Goal: Task Accomplishment & Management: Complete application form

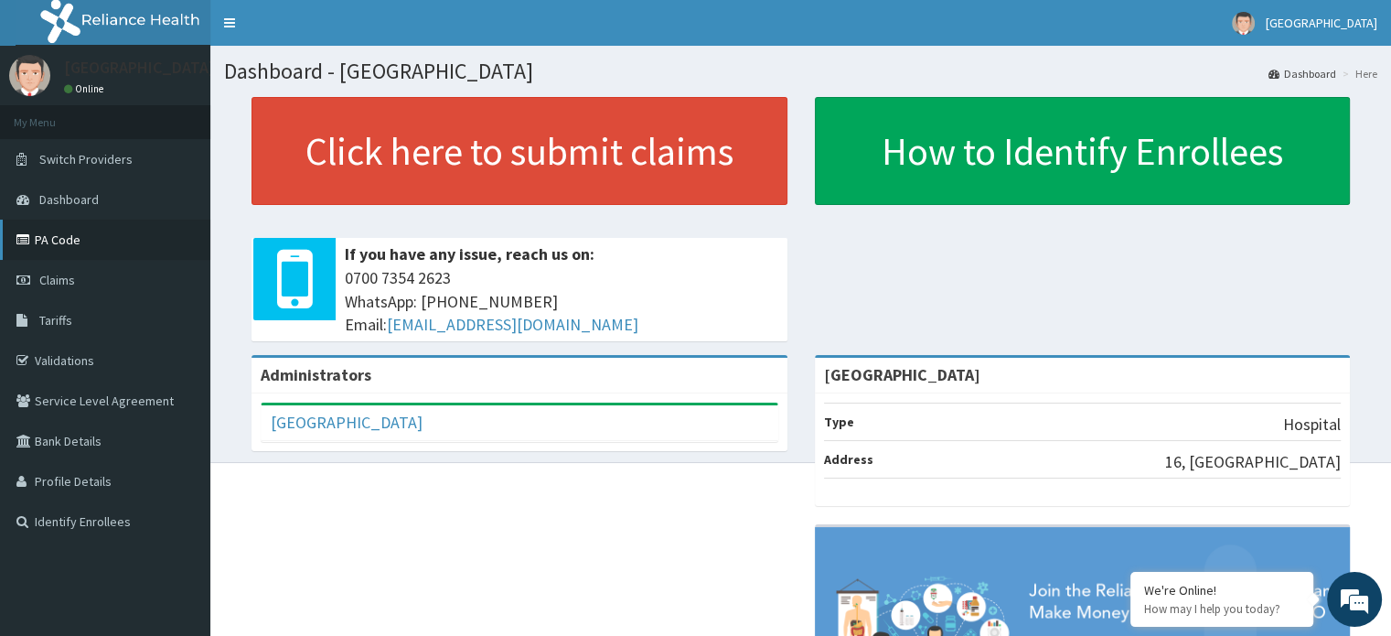
click at [44, 241] on link "PA Code" at bounding box center [105, 239] width 210 height 40
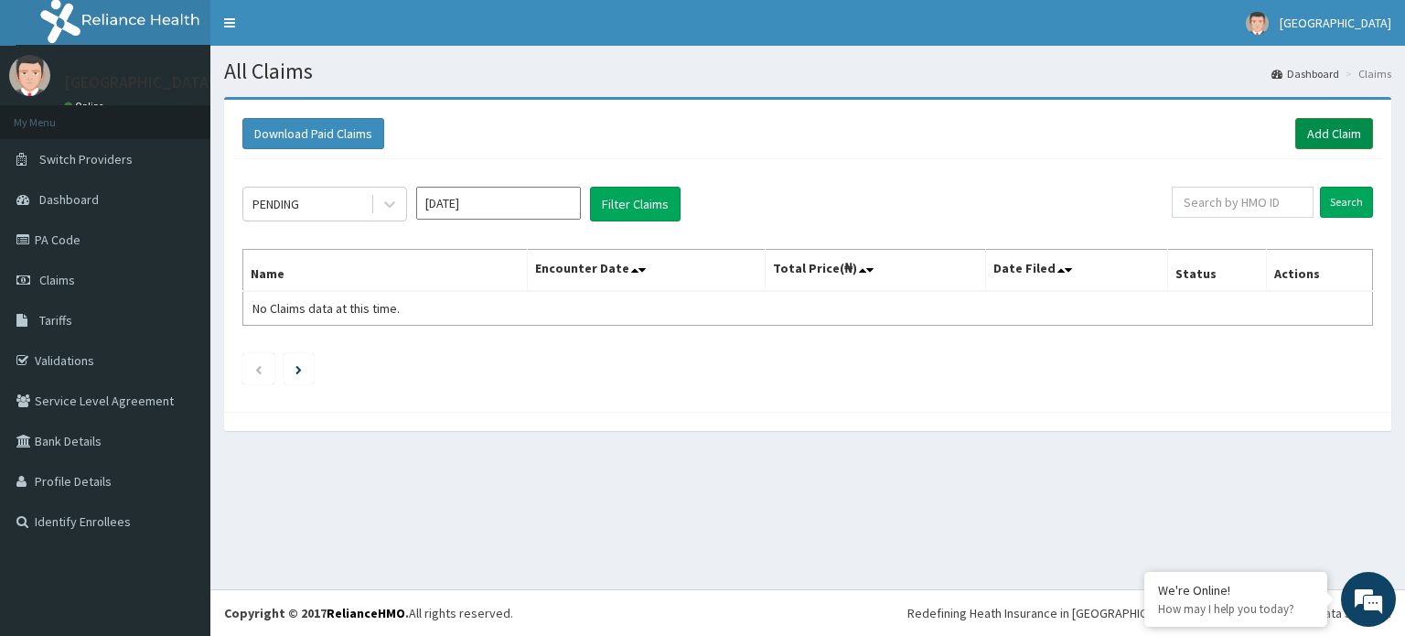
click at [1329, 138] on link "Add Claim" at bounding box center [1334, 133] width 78 height 31
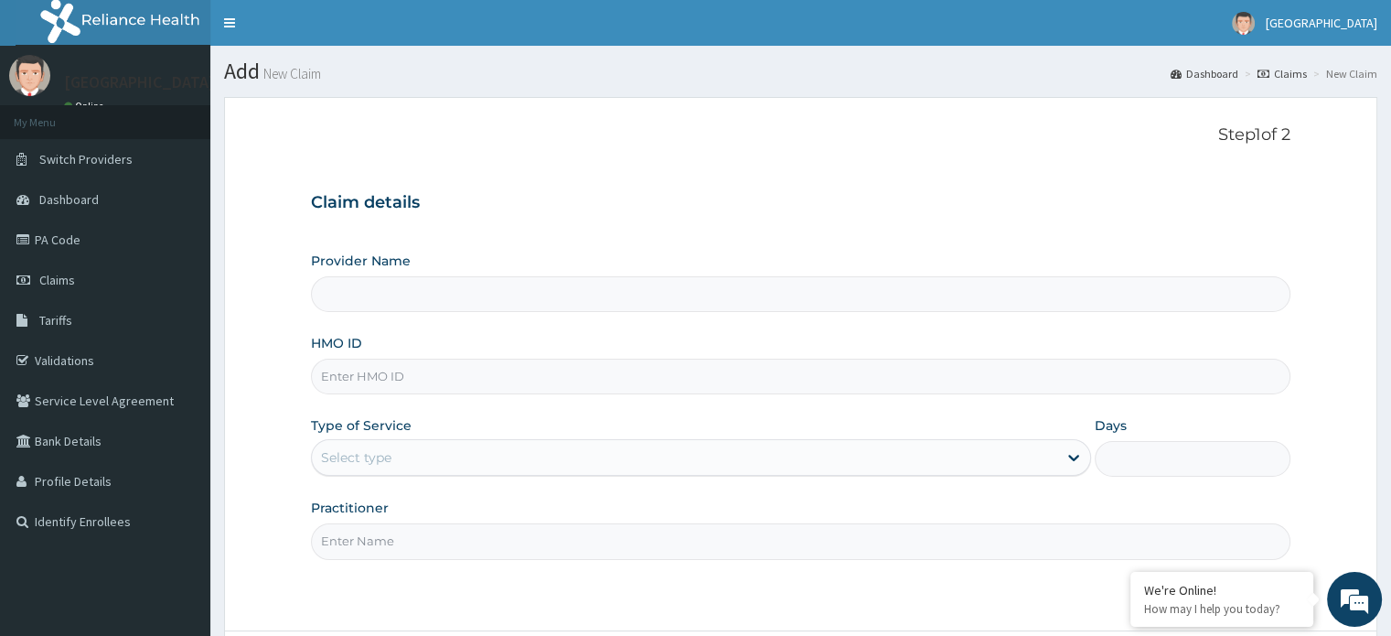
click at [366, 368] on input "HMO ID" at bounding box center [800, 377] width 979 height 36
type input "[GEOGRAPHIC_DATA]"
type input "gtc/10701/b"
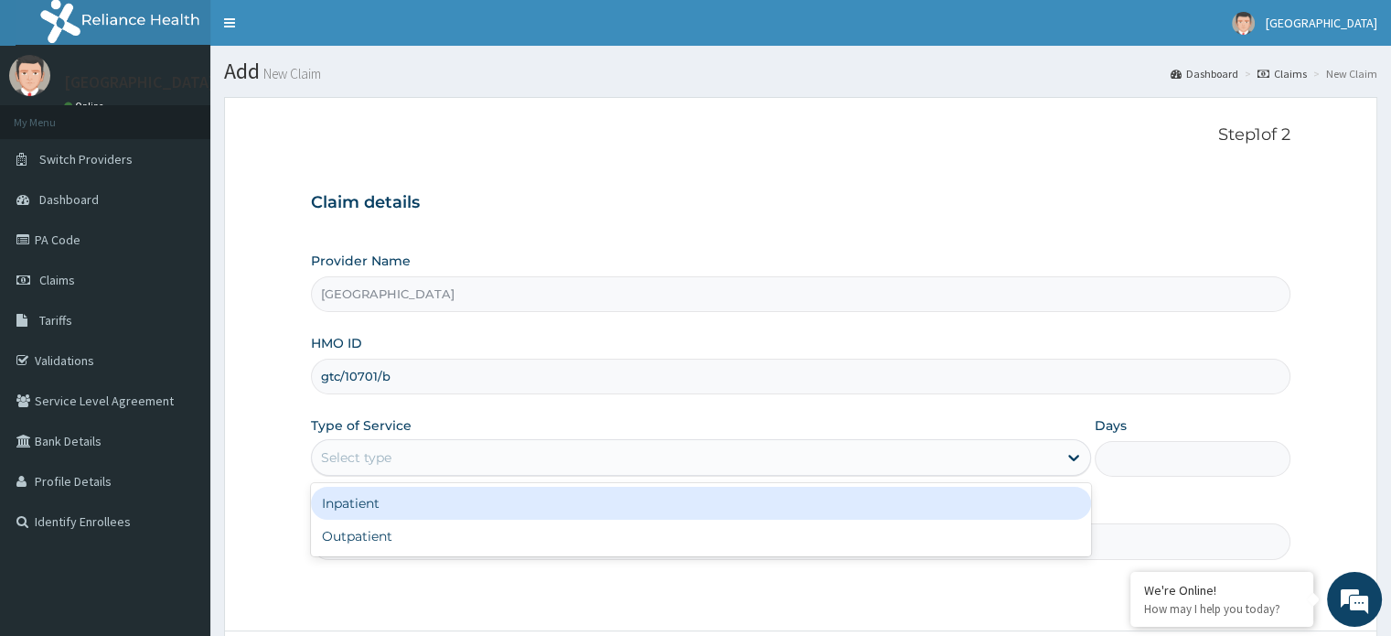
click at [484, 448] on div "Select type" at bounding box center [684, 457] width 745 height 29
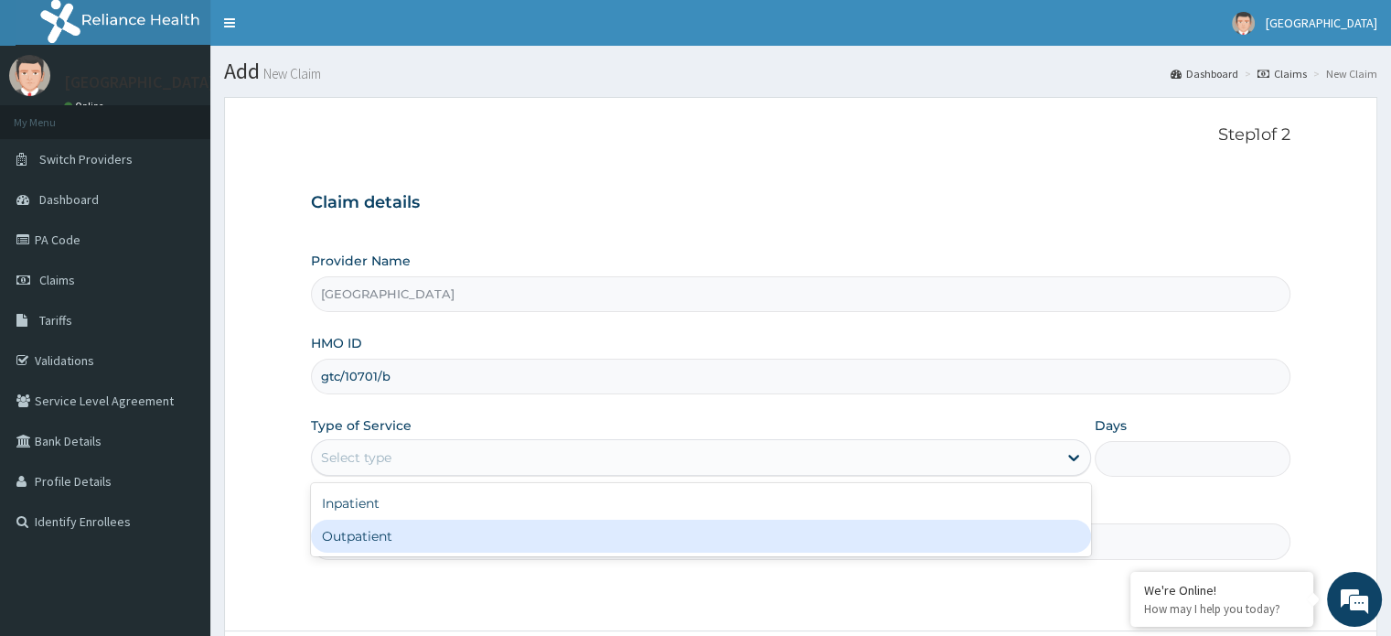
click at [471, 524] on div "Outpatient" at bounding box center [701, 535] width 780 height 33
type input "1"
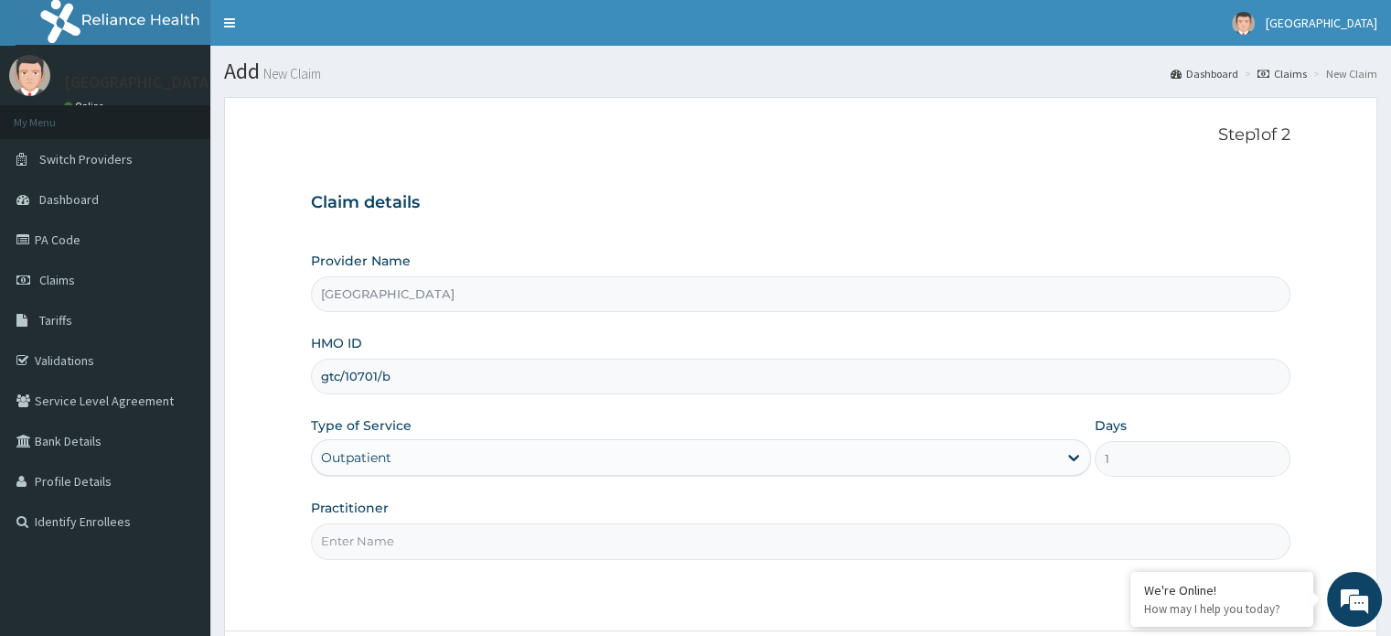
click at [469, 531] on input "Practitioner" at bounding box center [800, 541] width 979 height 36
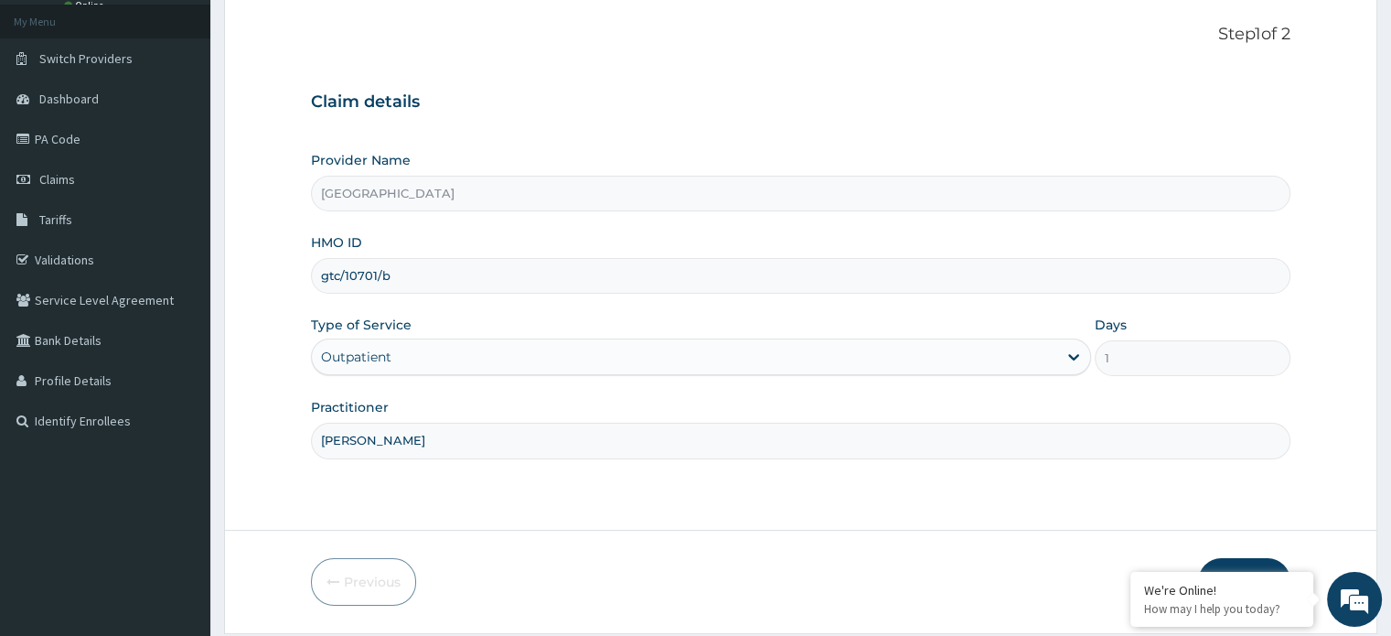
scroll to position [157, 0]
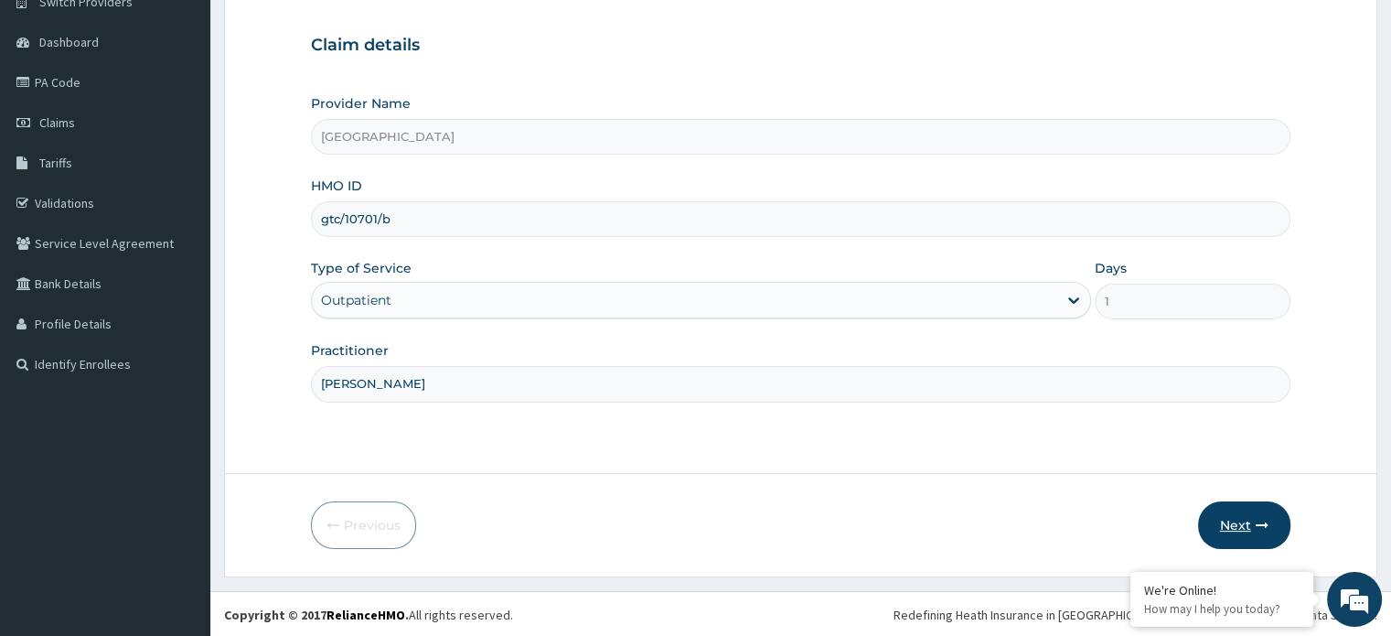
type input "[PERSON_NAME]"
click at [1257, 502] on button "Next" at bounding box center [1244, 525] width 92 height 48
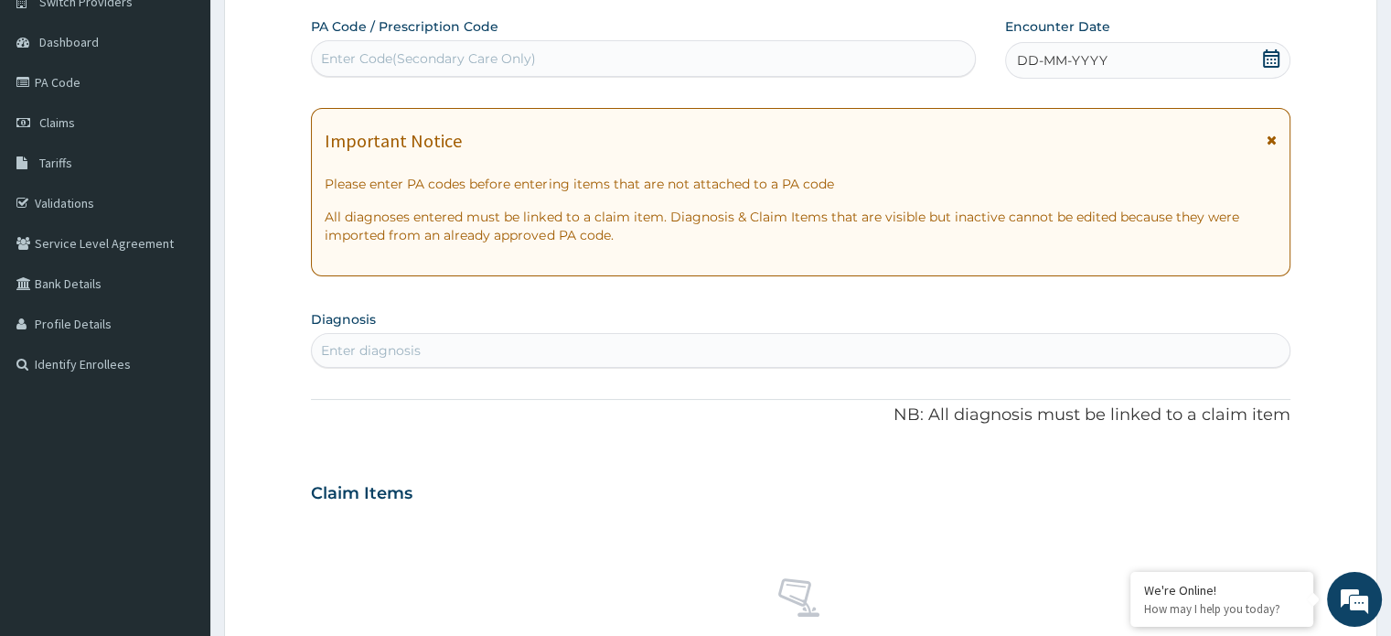
click at [1273, 49] on icon at bounding box center [1271, 58] width 18 height 18
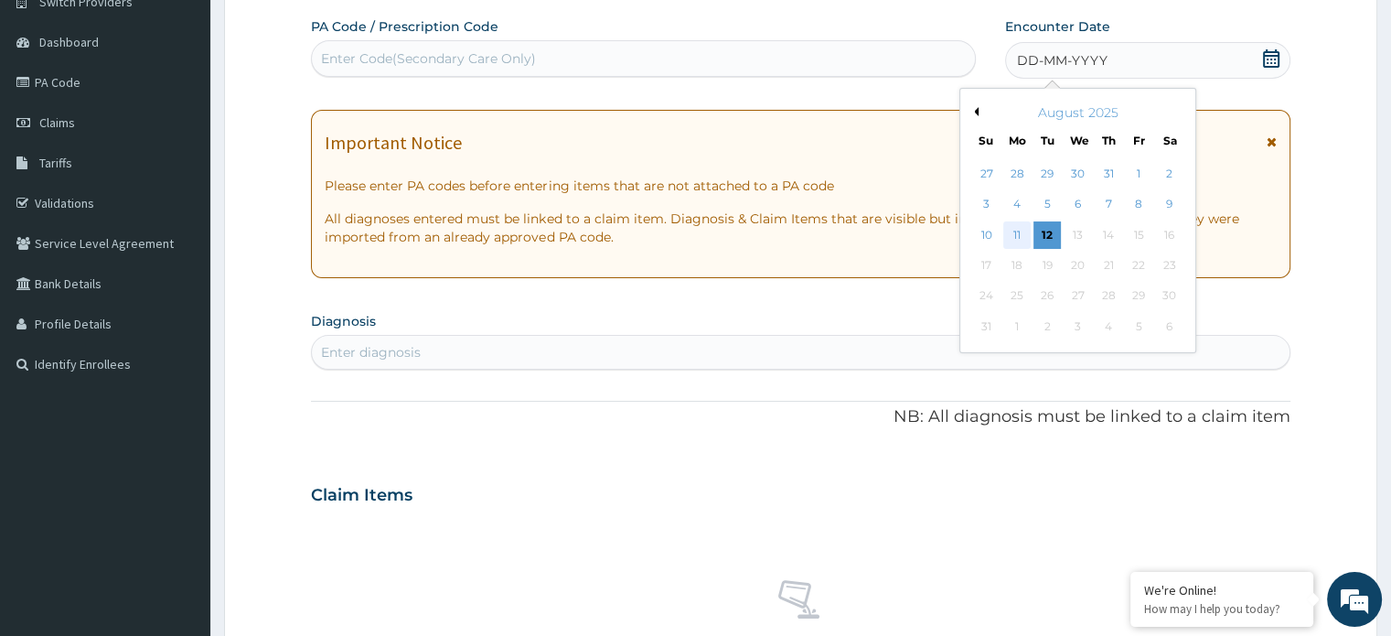
click at [1013, 236] on div "11" at bounding box center [1016, 234] width 27 height 27
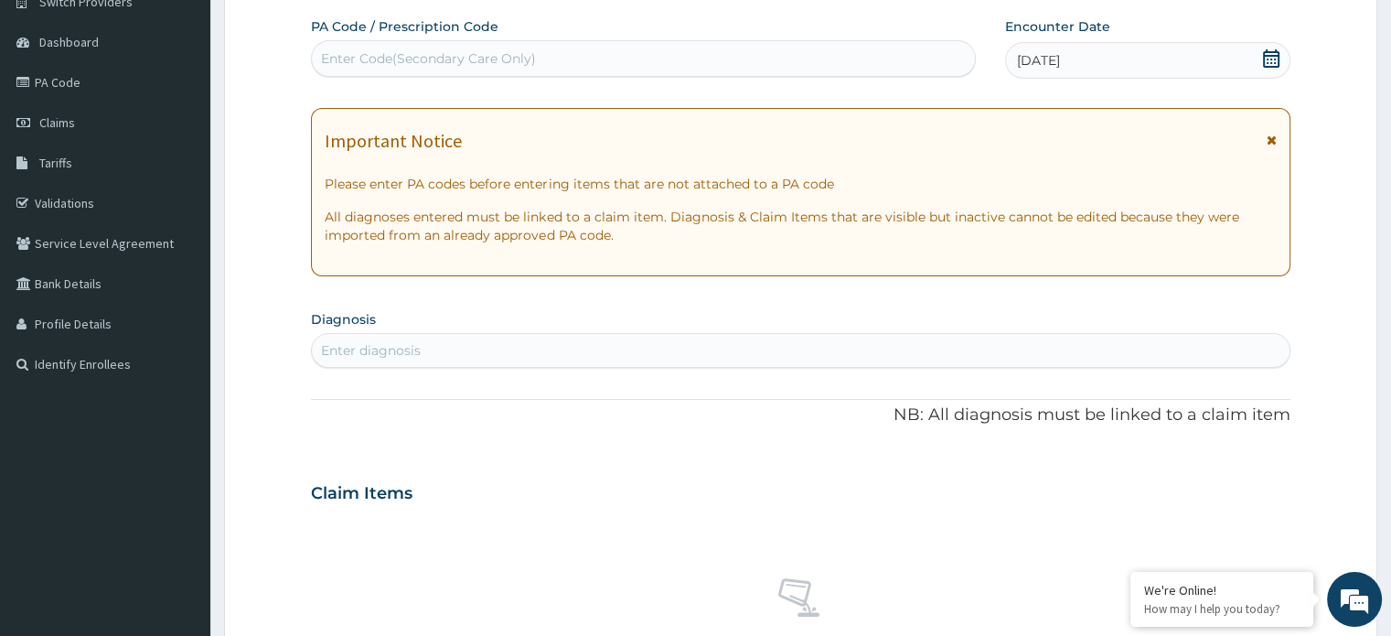
click at [811, 341] on div "Enter diagnosis" at bounding box center [800, 350] width 977 height 29
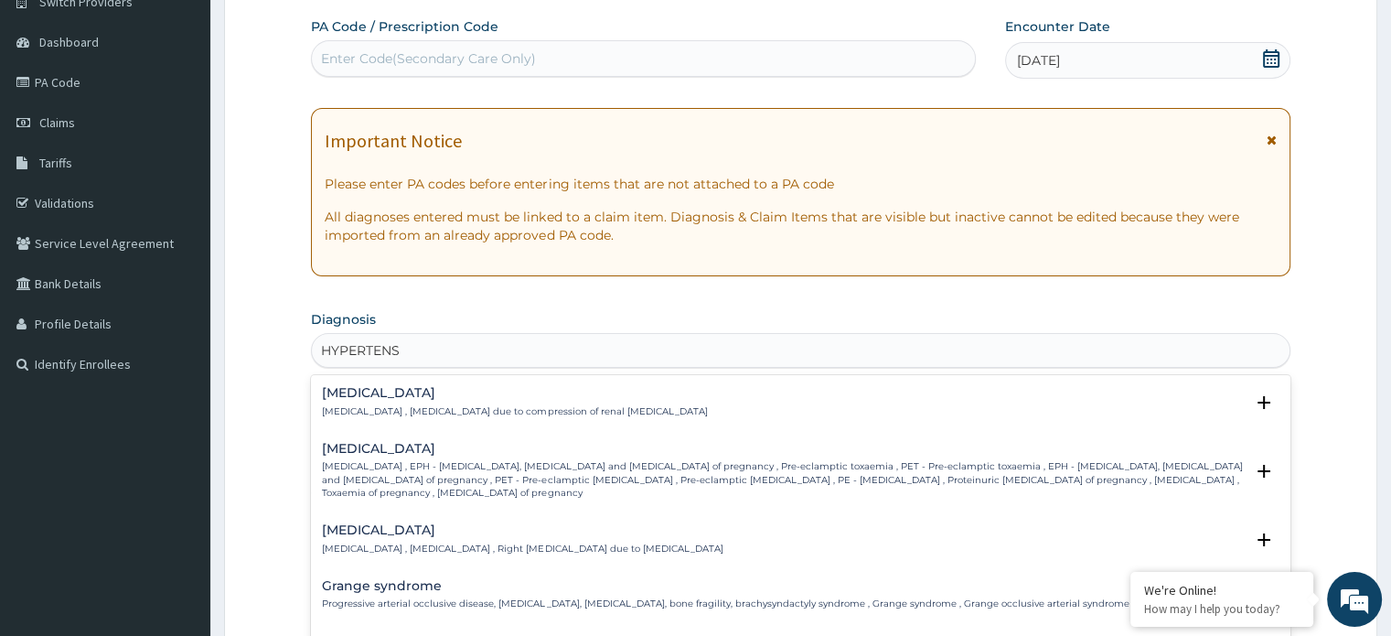
type input "HYPERTENSI"
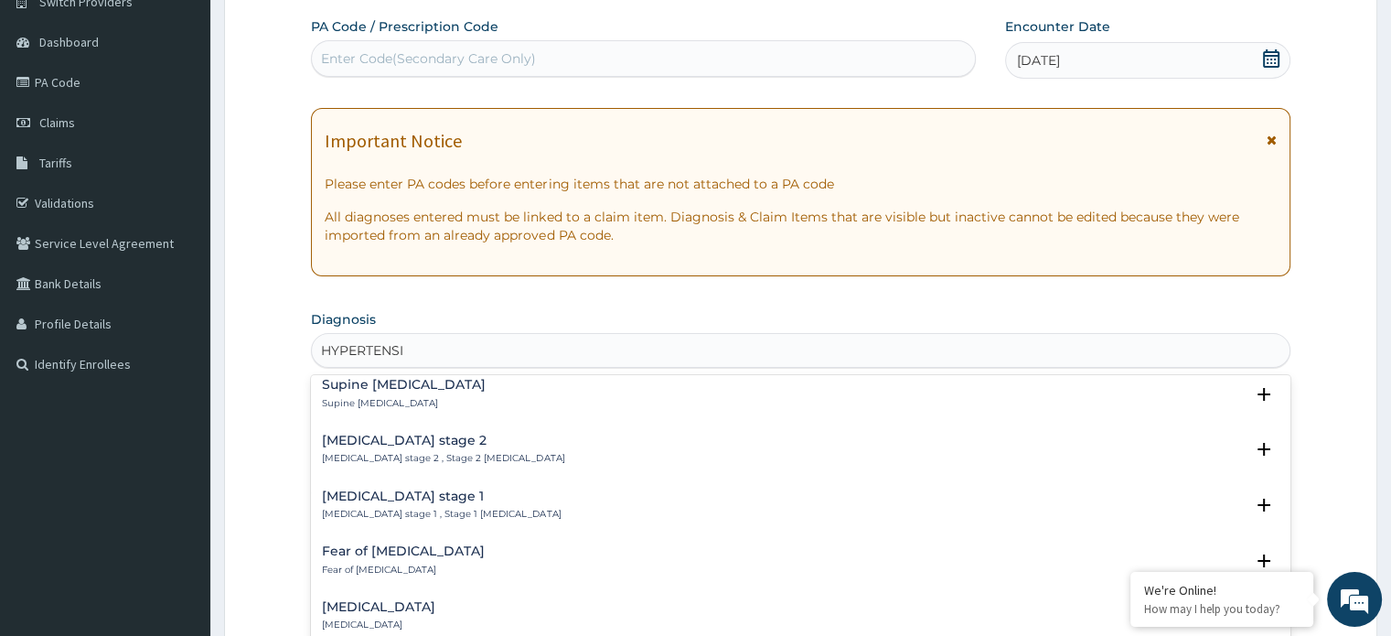
scroll to position [720, 0]
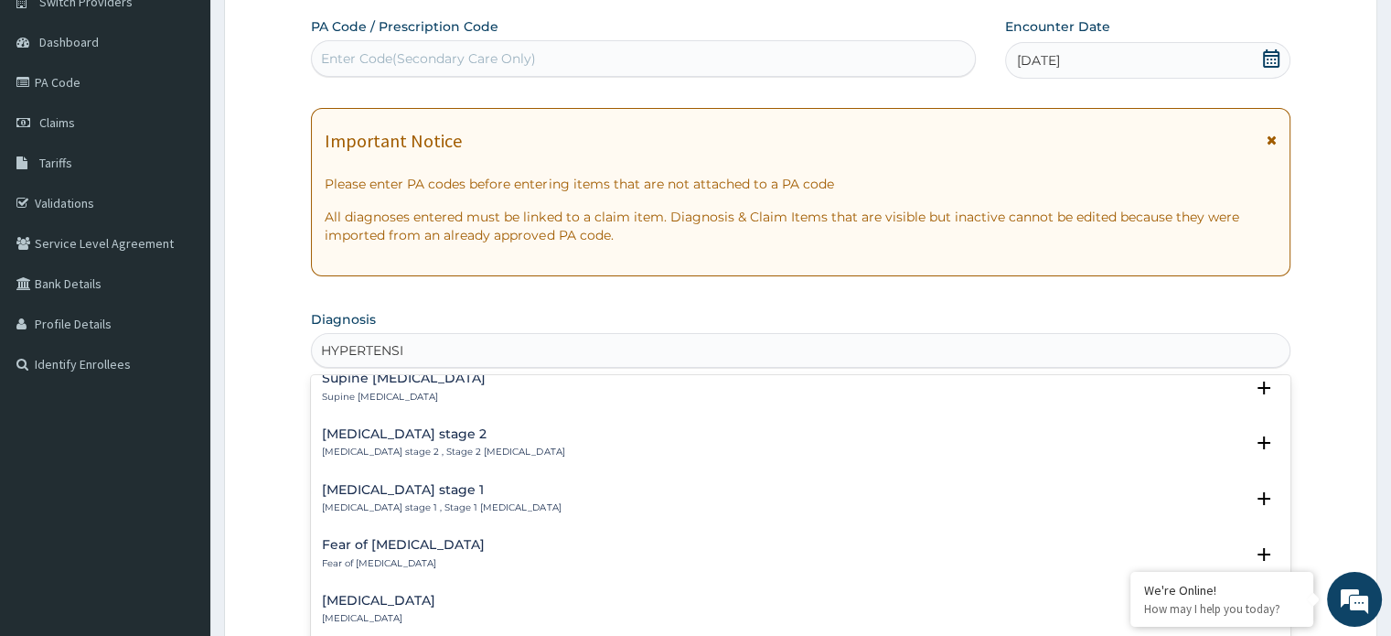
click at [487, 483] on h4 "[MEDICAL_DATA] stage 1" at bounding box center [441, 490] width 239 height 14
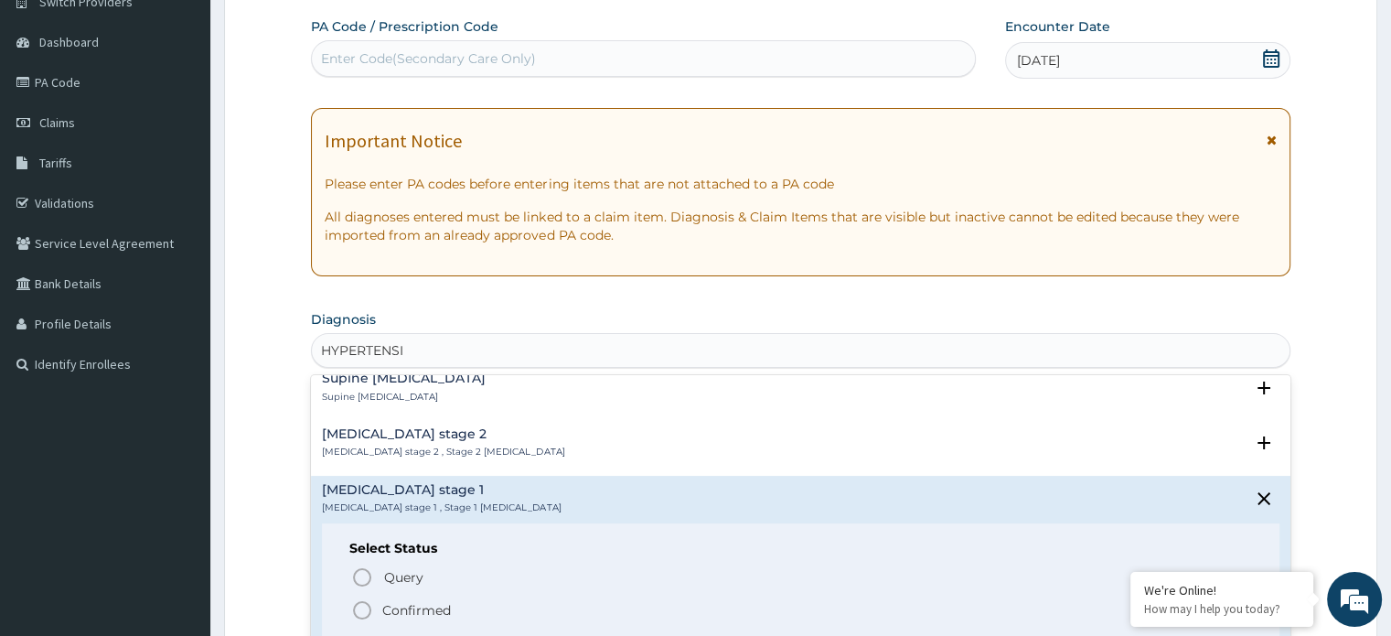
click at [357, 599] on icon "status option filled" at bounding box center [362, 610] width 22 height 22
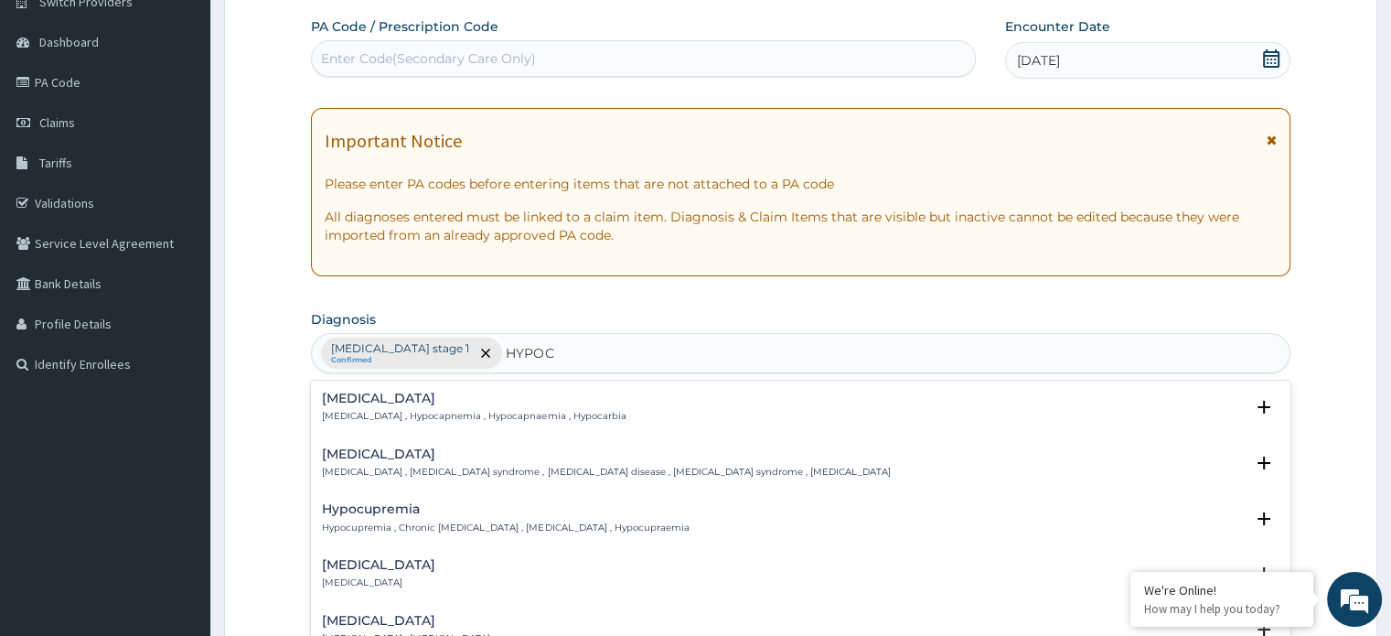
type input "HYPOCA"
click at [465, 460] on div "[MEDICAL_DATA] [MEDICAL_DATA] , [MEDICAL_DATA] syndrome , [MEDICAL_DATA] diseas…" at bounding box center [606, 463] width 568 height 32
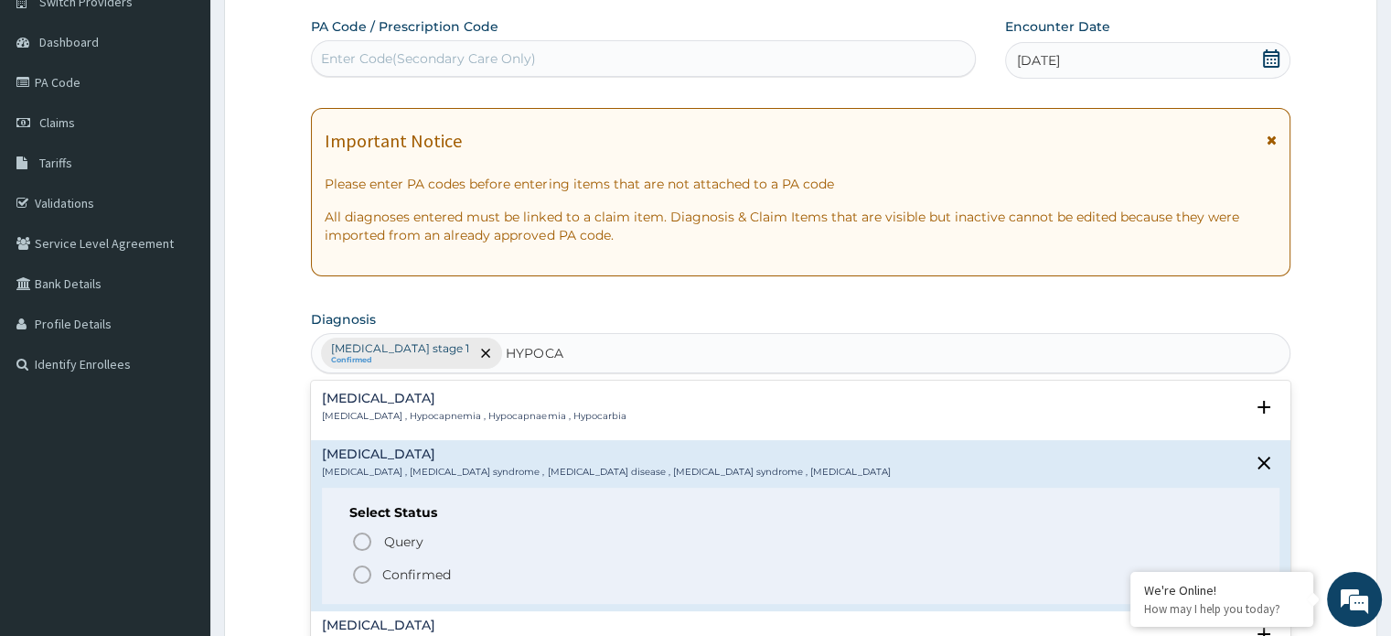
click at [362, 573] on icon "status option filled" at bounding box center [362, 574] width 22 height 22
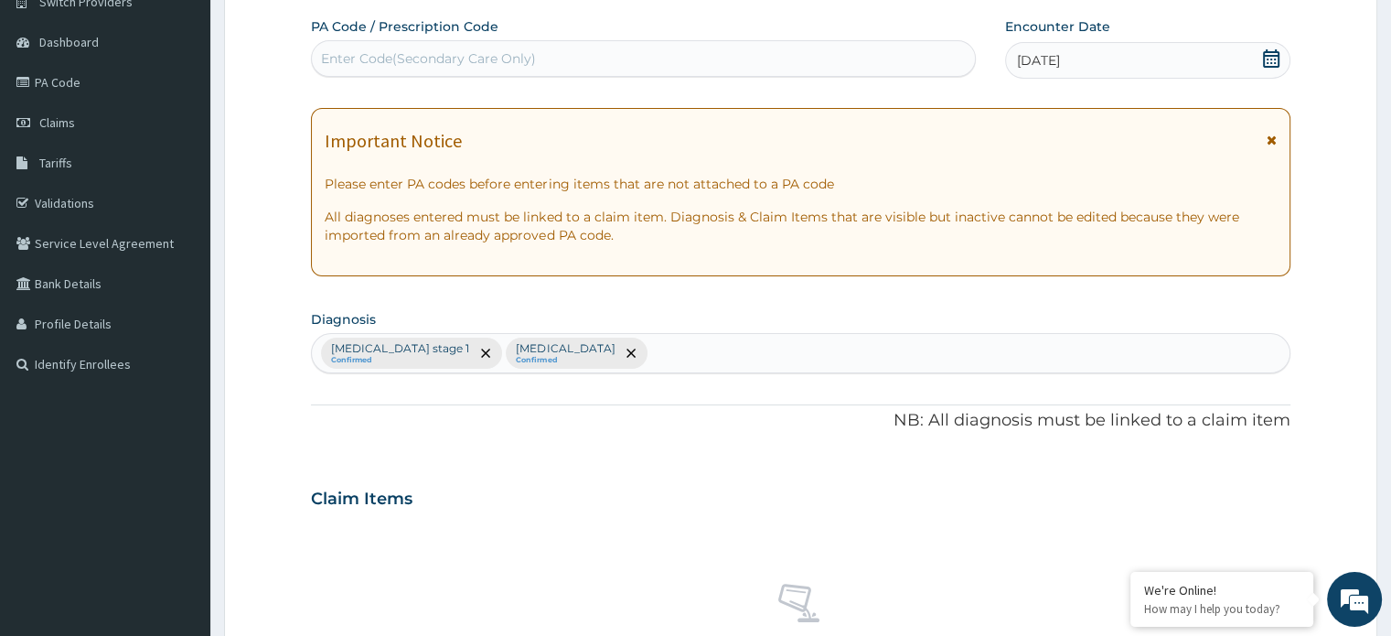
scroll to position [680, 0]
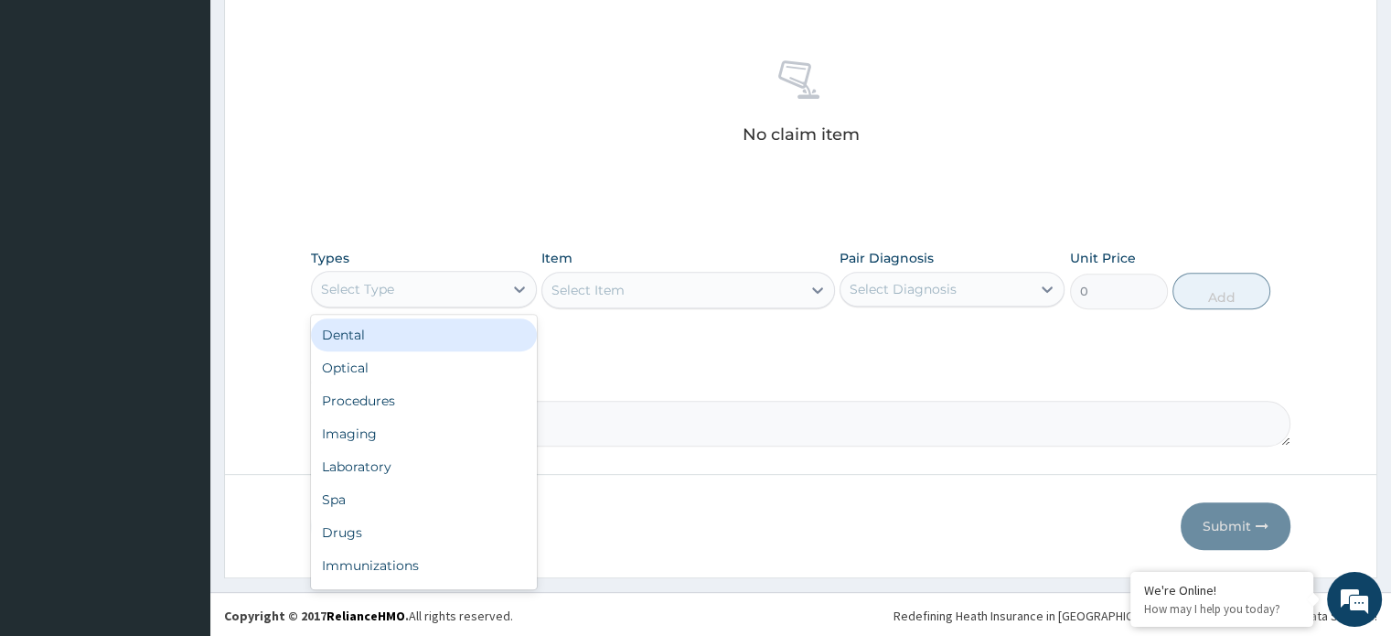
click at [384, 284] on div "Select Type" at bounding box center [357, 289] width 73 height 18
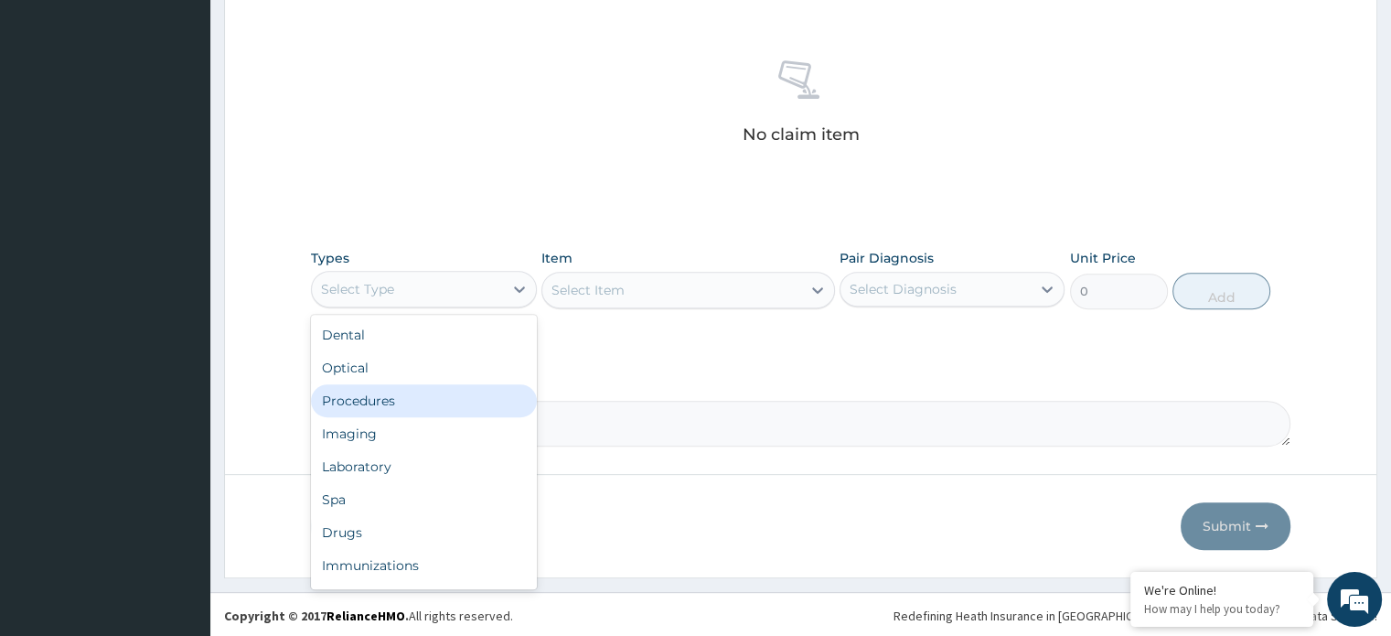
click at [360, 405] on div "Procedures" at bounding box center [423, 400] width 225 height 33
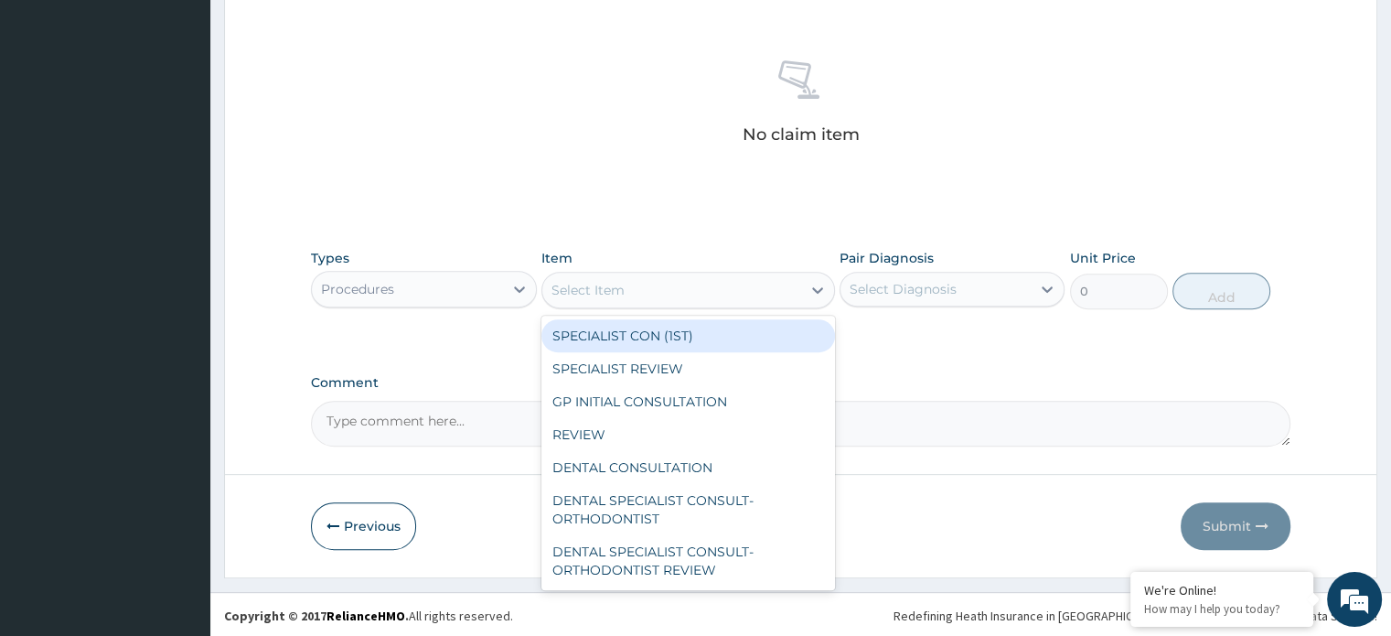
click at [673, 277] on div "Select Item" at bounding box center [671, 289] width 259 height 29
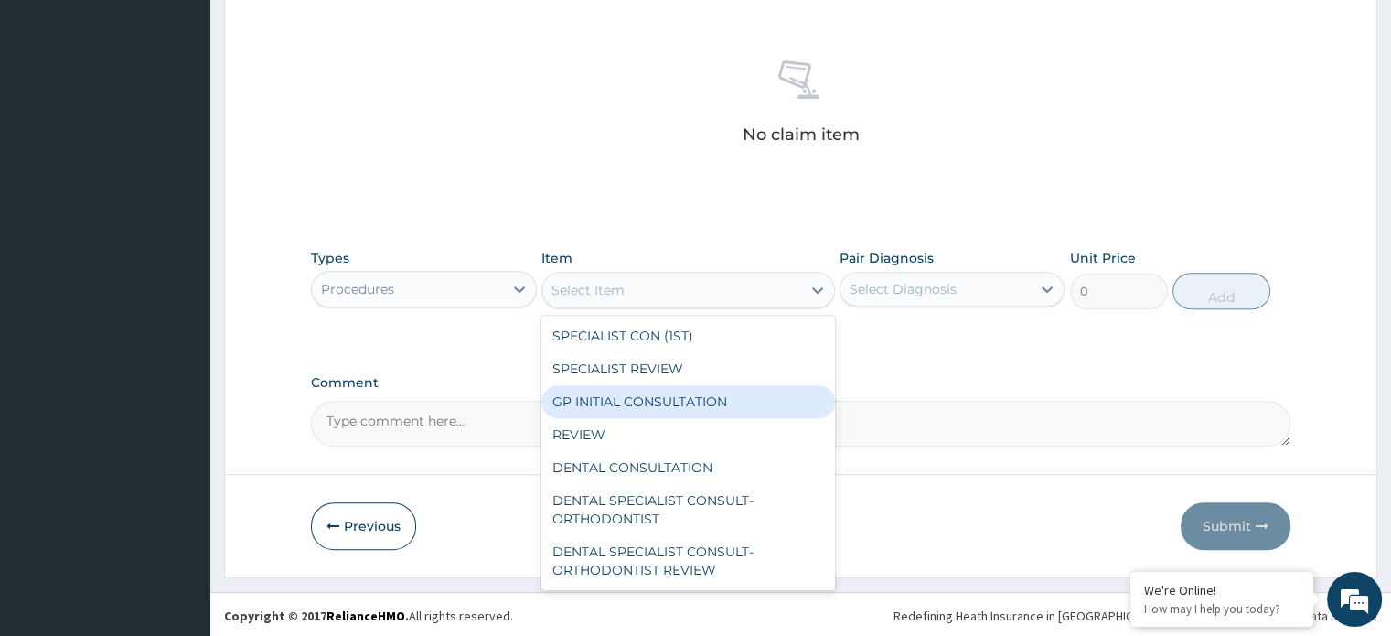
click at [613, 404] on div "GP INITIAL CONSULTATION" at bounding box center [688, 401] width 294 height 33
type input "1500"
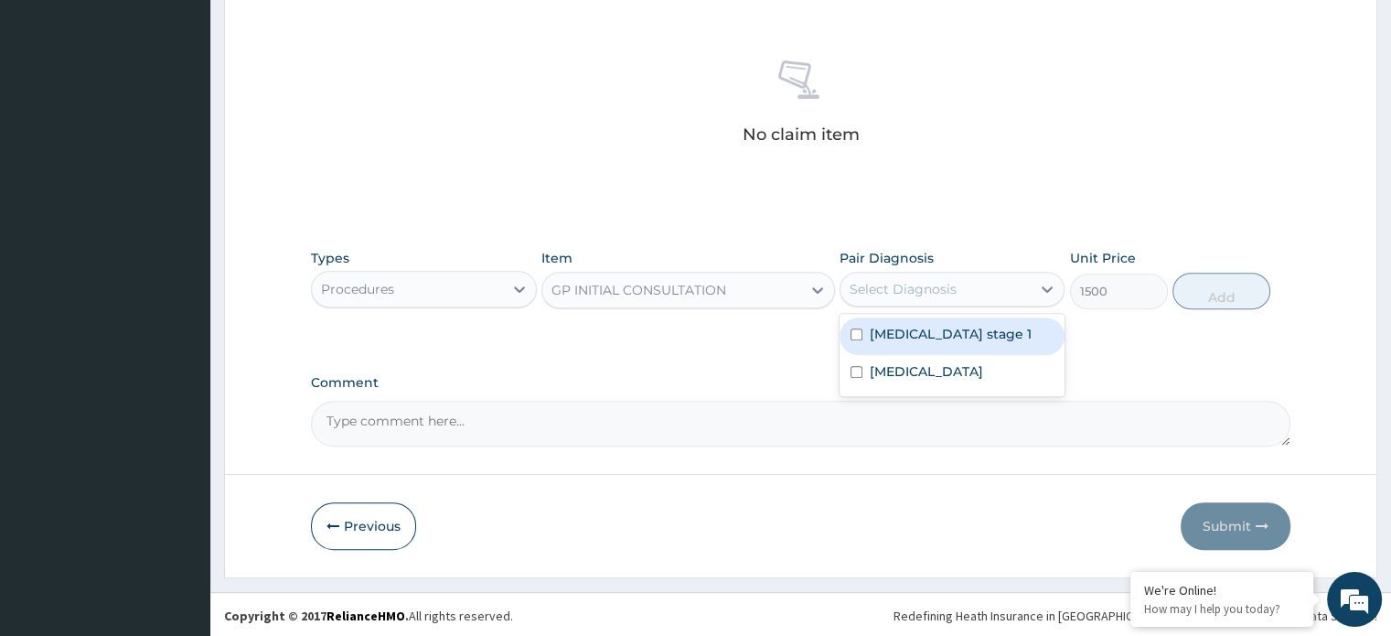
click at [947, 280] on div "Select Diagnosis" at bounding box center [903, 289] width 107 height 18
click at [912, 331] on label "[MEDICAL_DATA] stage 1" at bounding box center [951, 334] width 162 height 18
checkbox input "true"
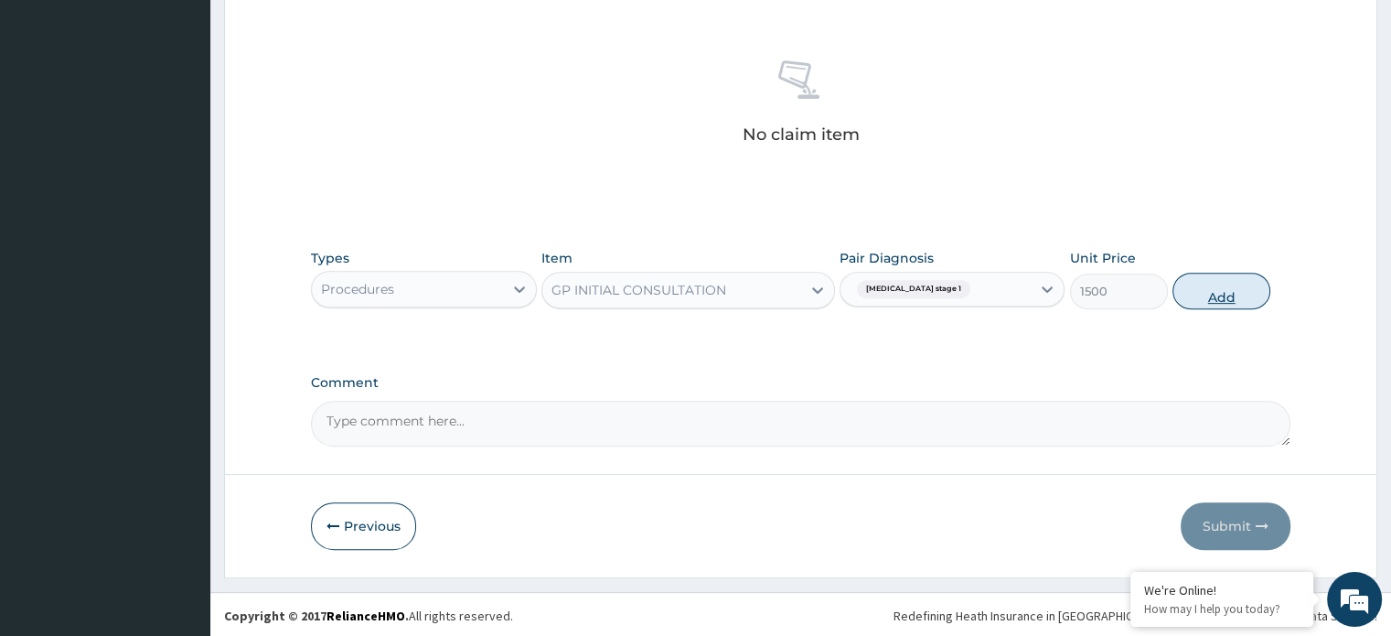
click at [1211, 294] on button "Add" at bounding box center [1221, 291] width 98 height 37
type input "0"
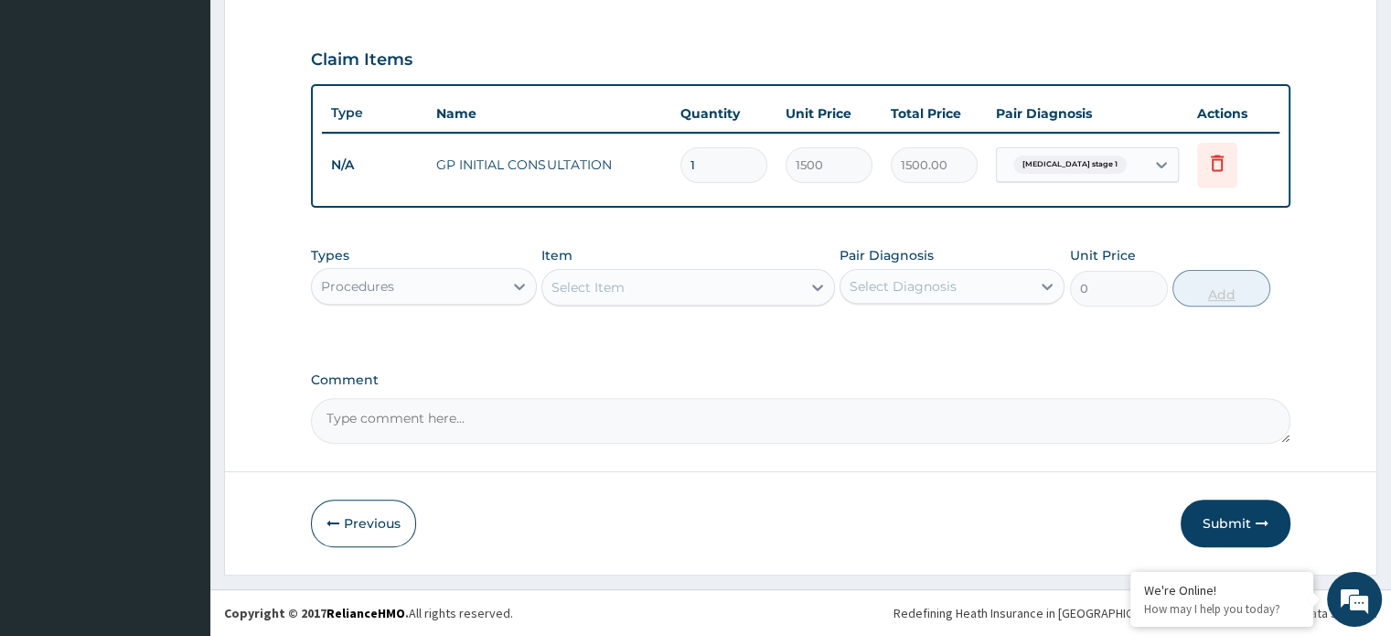
scroll to position [593, 0]
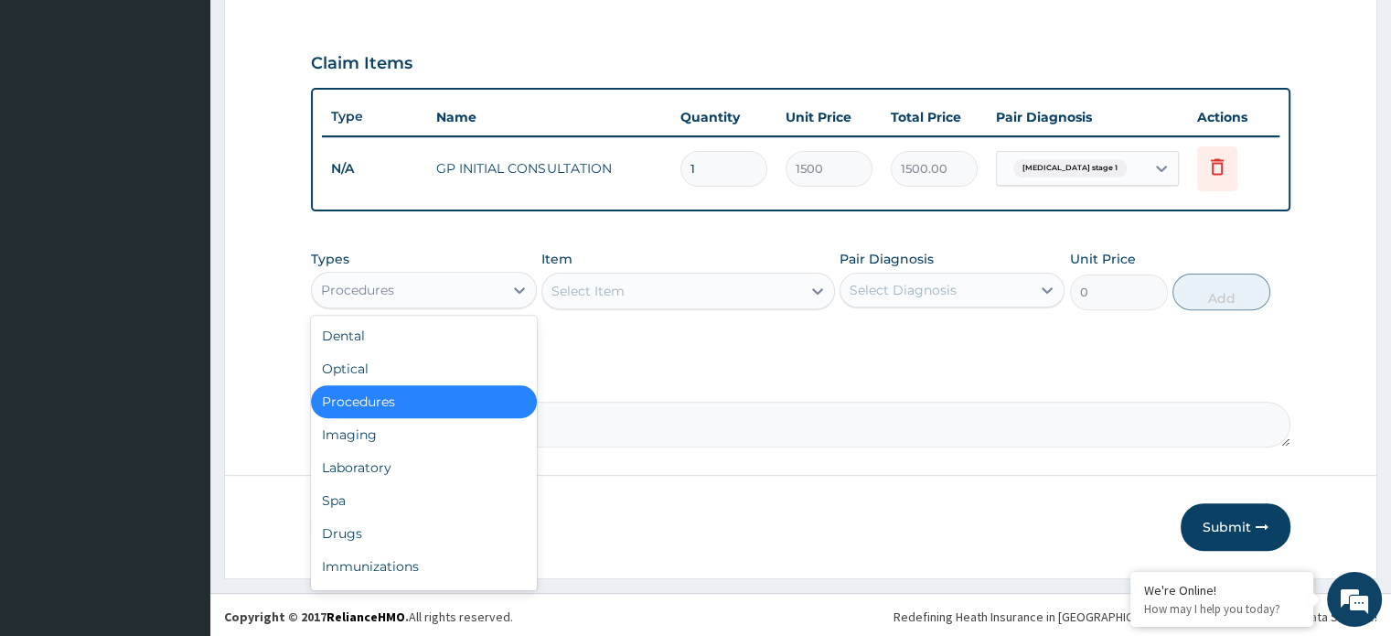
click at [494, 286] on div "Procedures" at bounding box center [407, 289] width 190 height 29
click at [334, 518] on div "Drugs" at bounding box center [423, 533] width 225 height 33
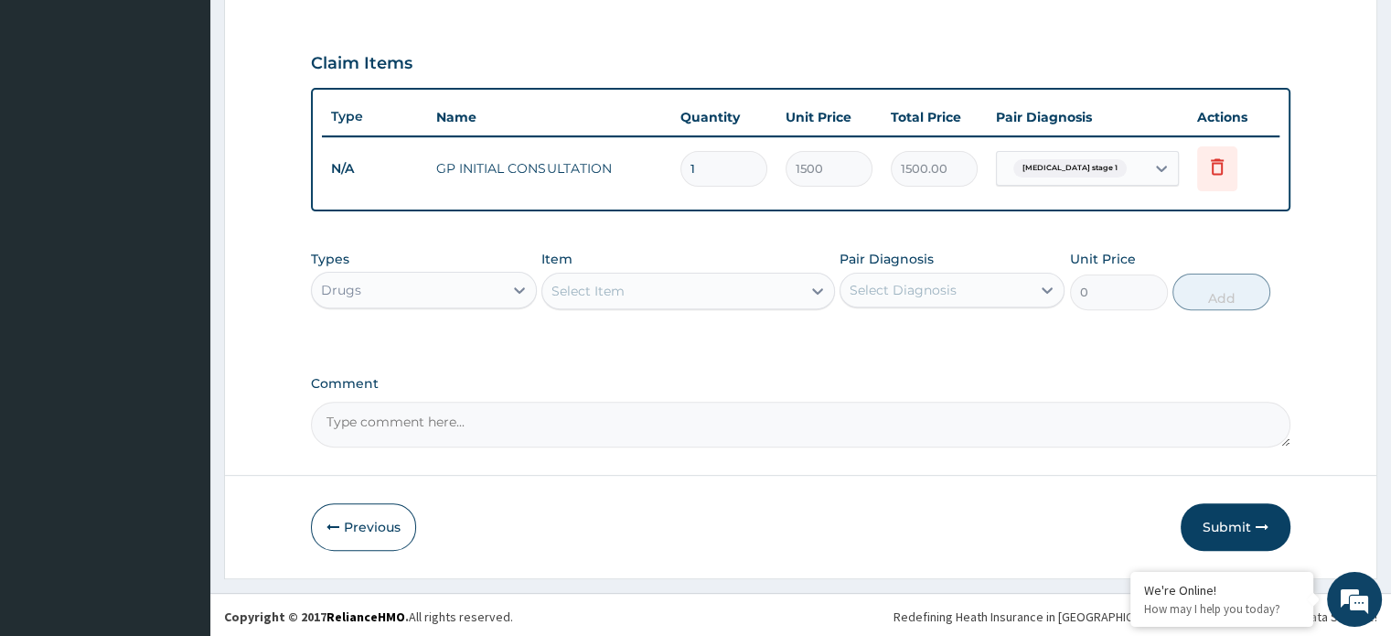
click at [685, 281] on div "Select Item" at bounding box center [671, 290] width 259 height 29
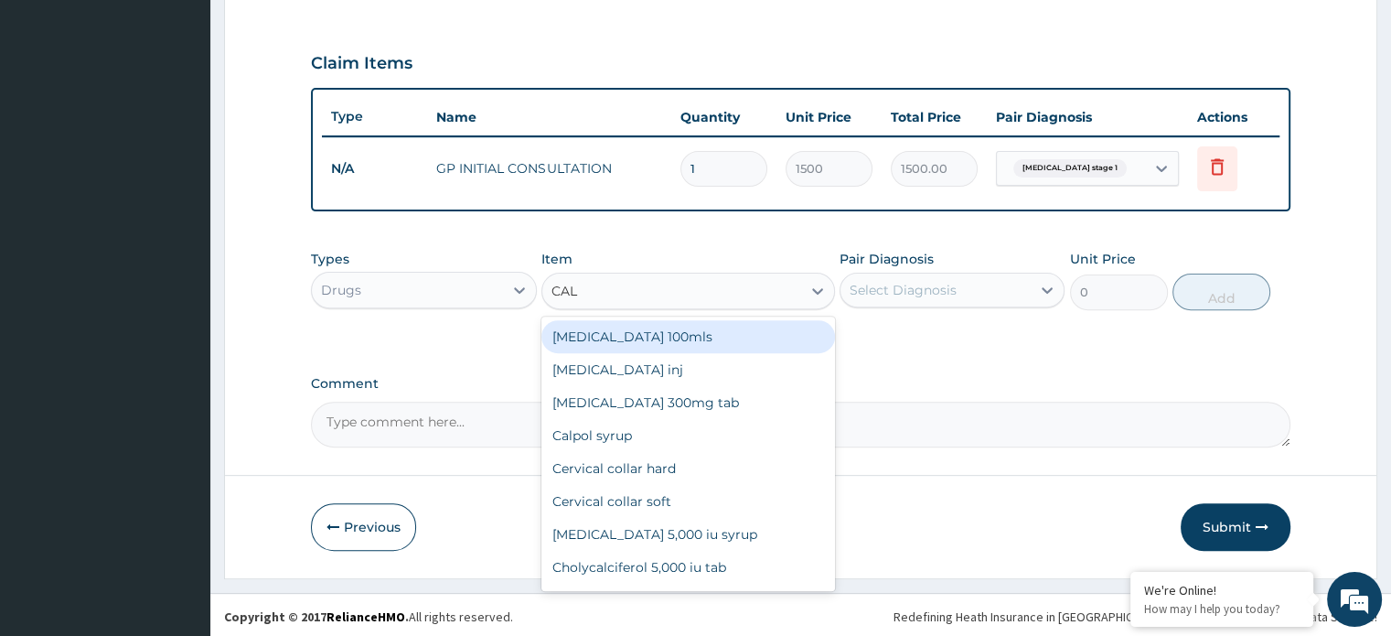
type input "CALC"
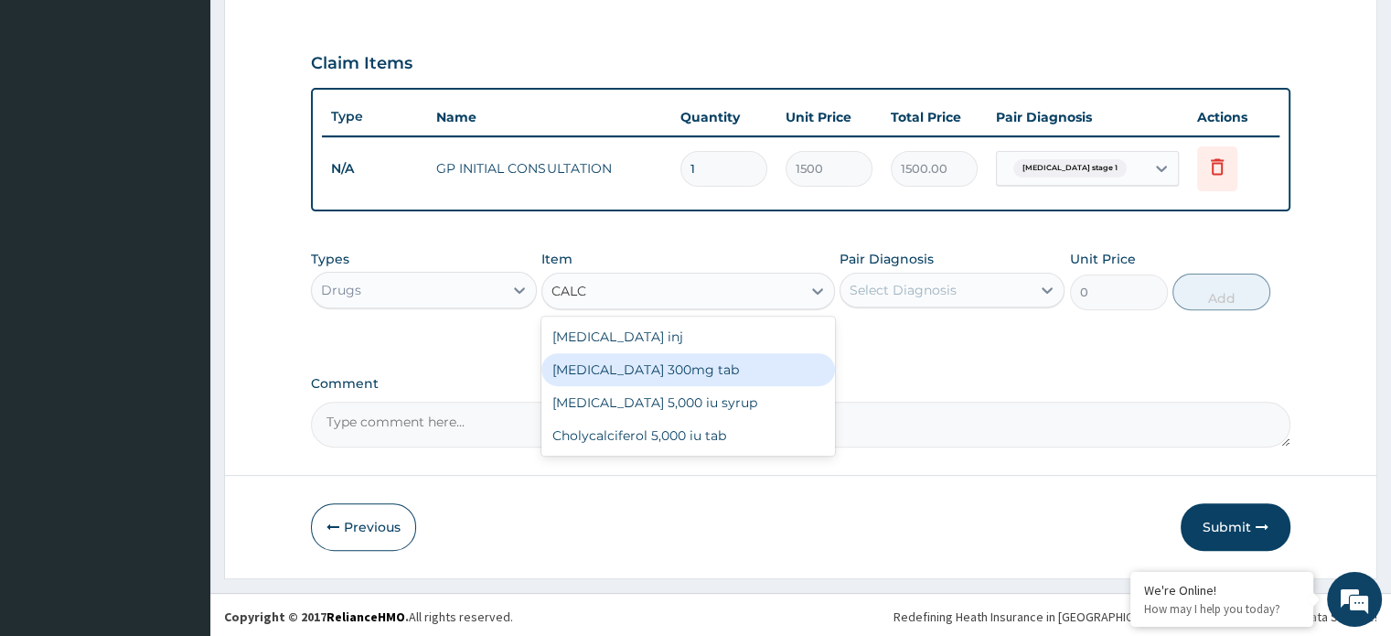
click at [675, 363] on div "[MEDICAL_DATA] 300mg tab" at bounding box center [688, 369] width 294 height 33
type input "24"
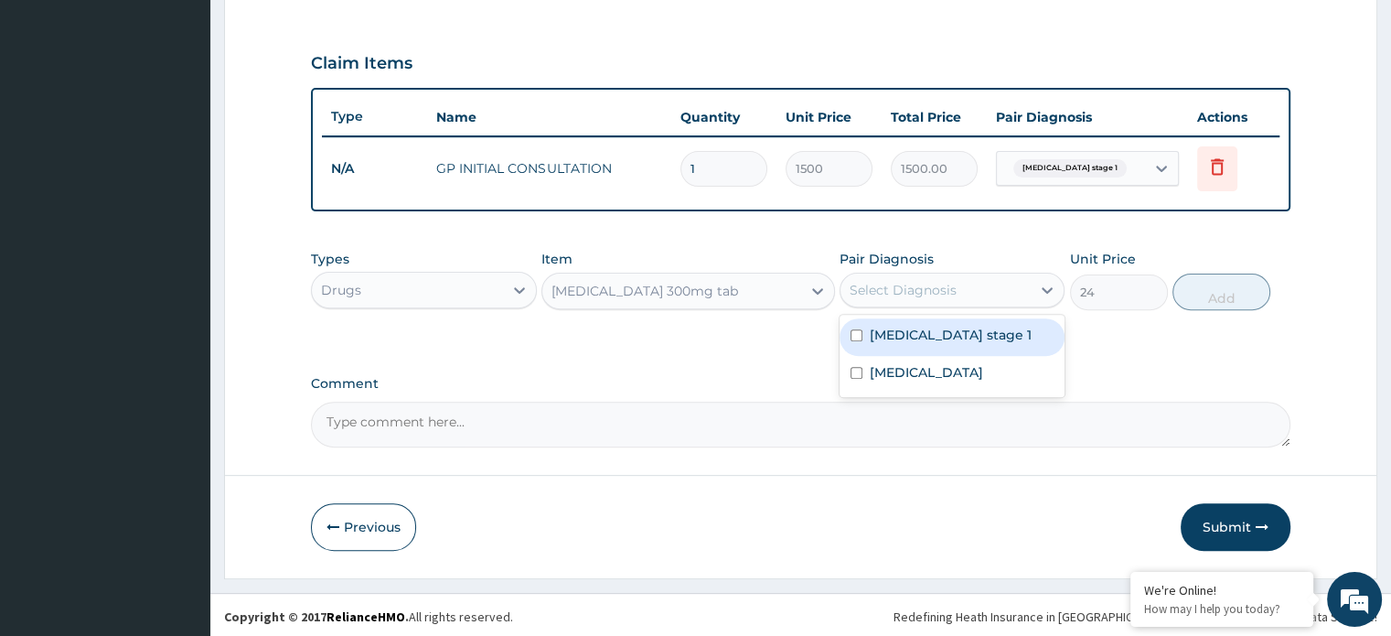
click at [915, 281] on div "Select Diagnosis" at bounding box center [903, 290] width 107 height 18
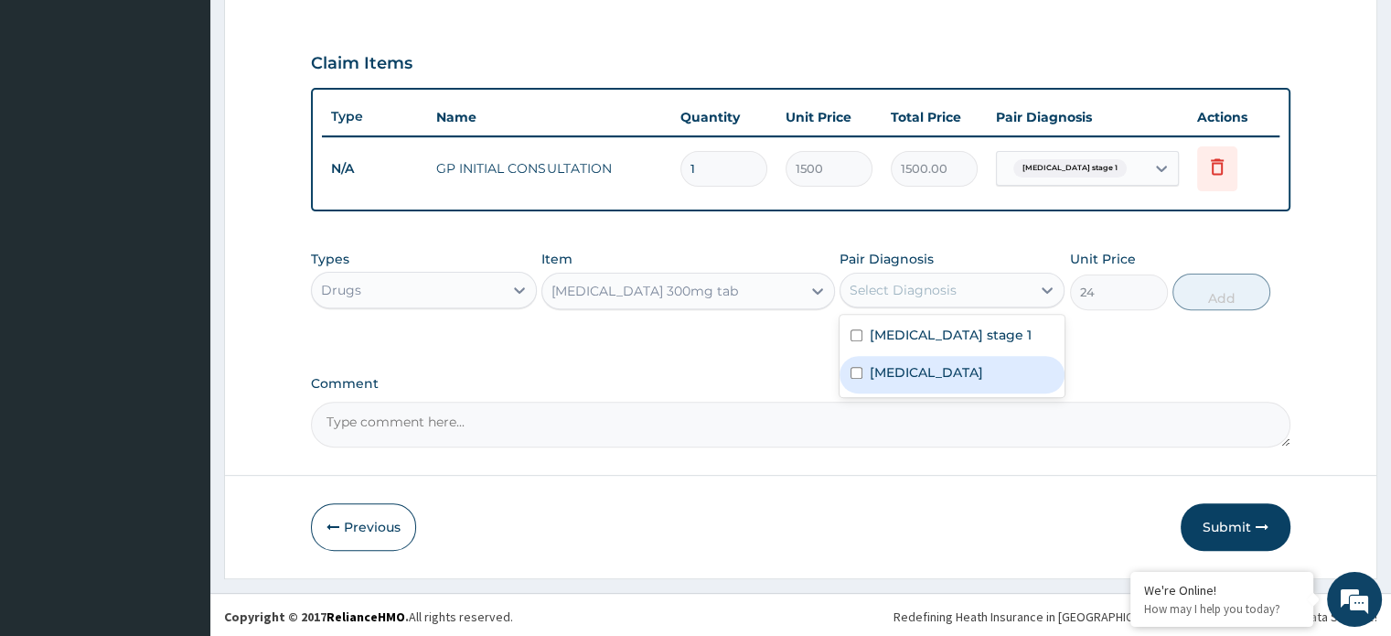
click at [873, 363] on label "[MEDICAL_DATA]" at bounding box center [926, 372] width 113 height 18
checkbox input "true"
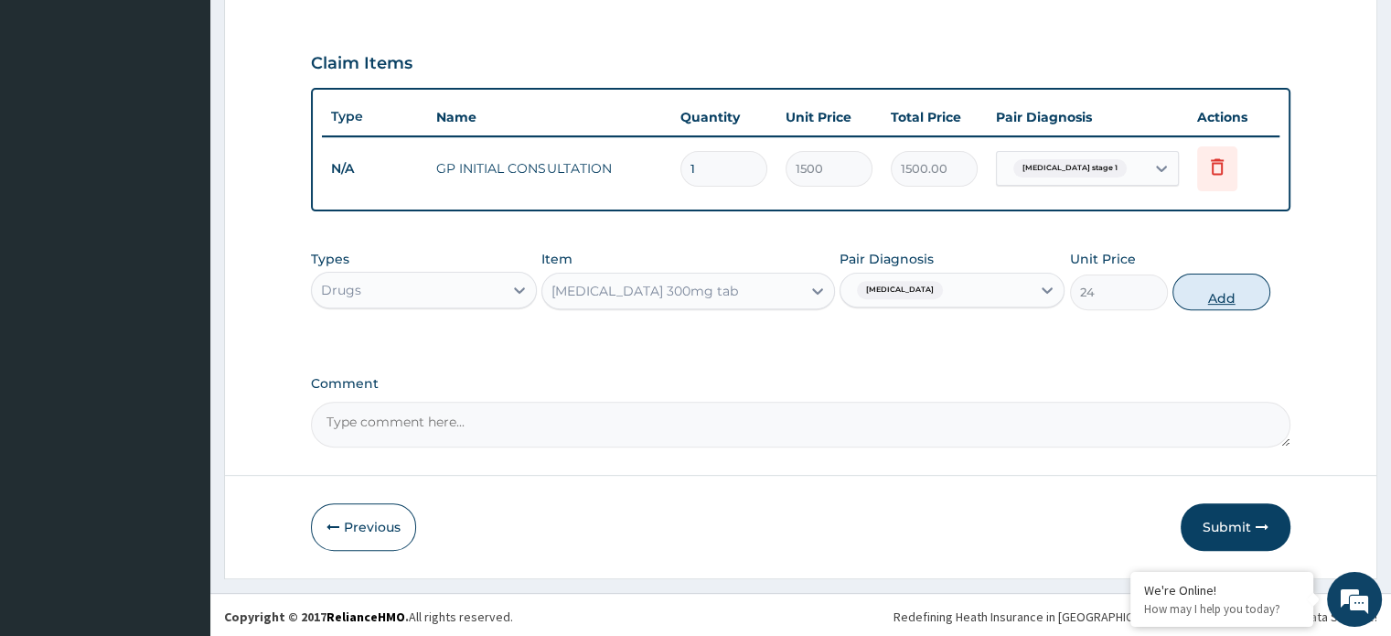
click at [1247, 281] on button "Add" at bounding box center [1221, 291] width 98 height 37
type input "0"
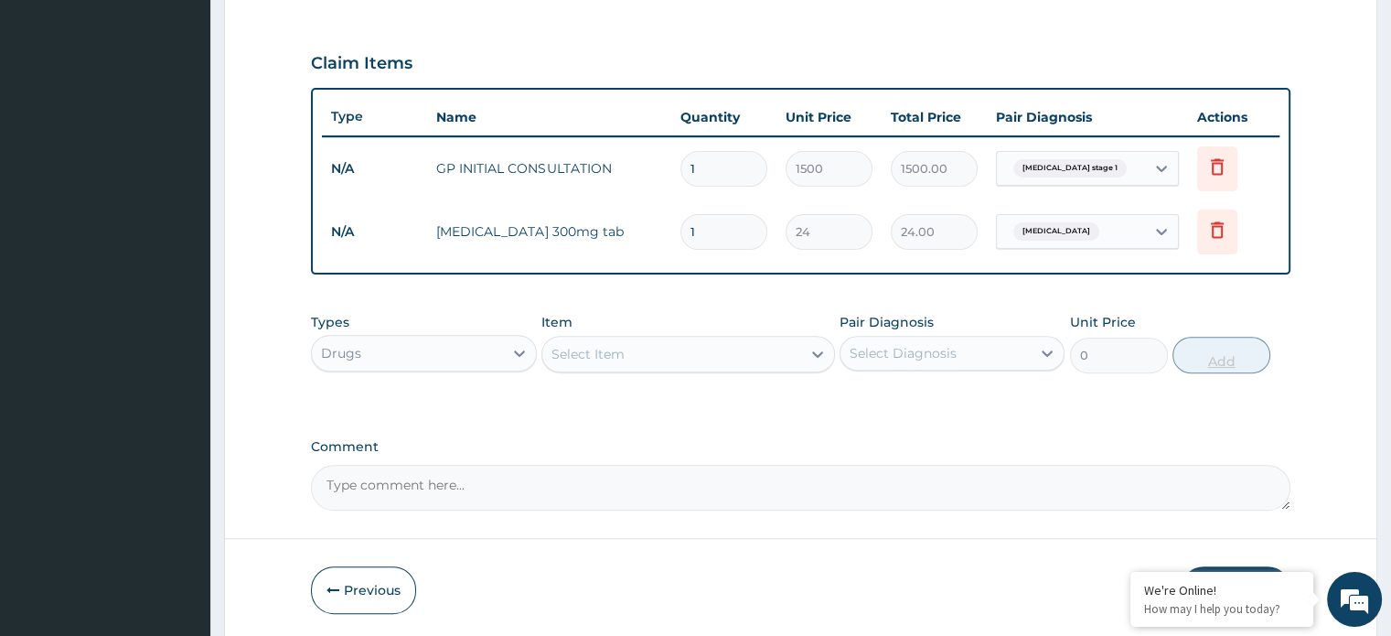
type input "0.00"
type input "2"
type input "48.00"
type input "24"
type input "576.00"
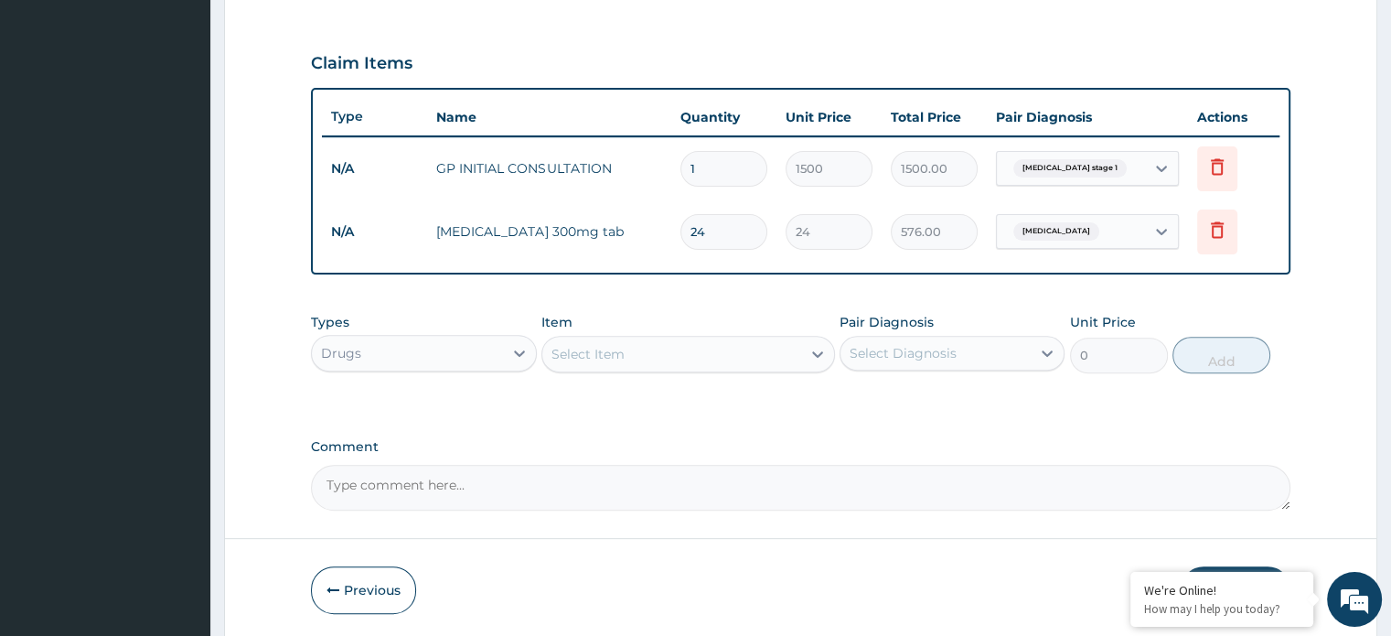
type input "24"
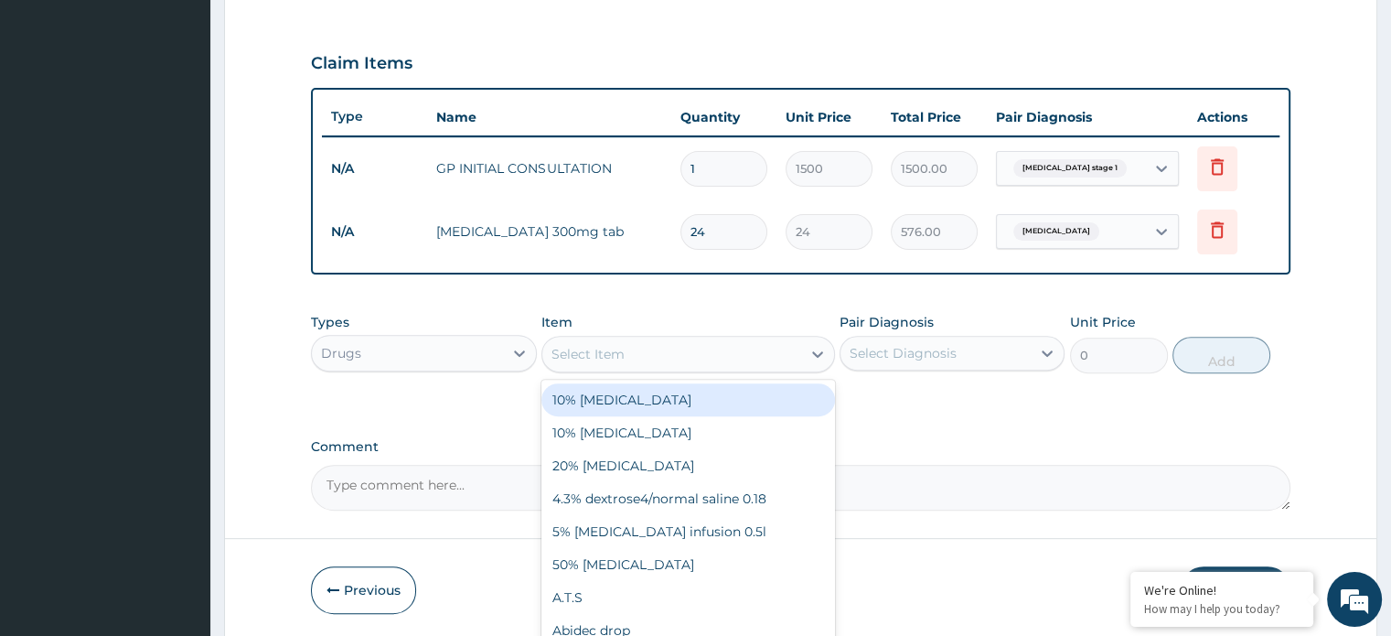
click at [636, 360] on div "Select Item" at bounding box center [671, 353] width 259 height 29
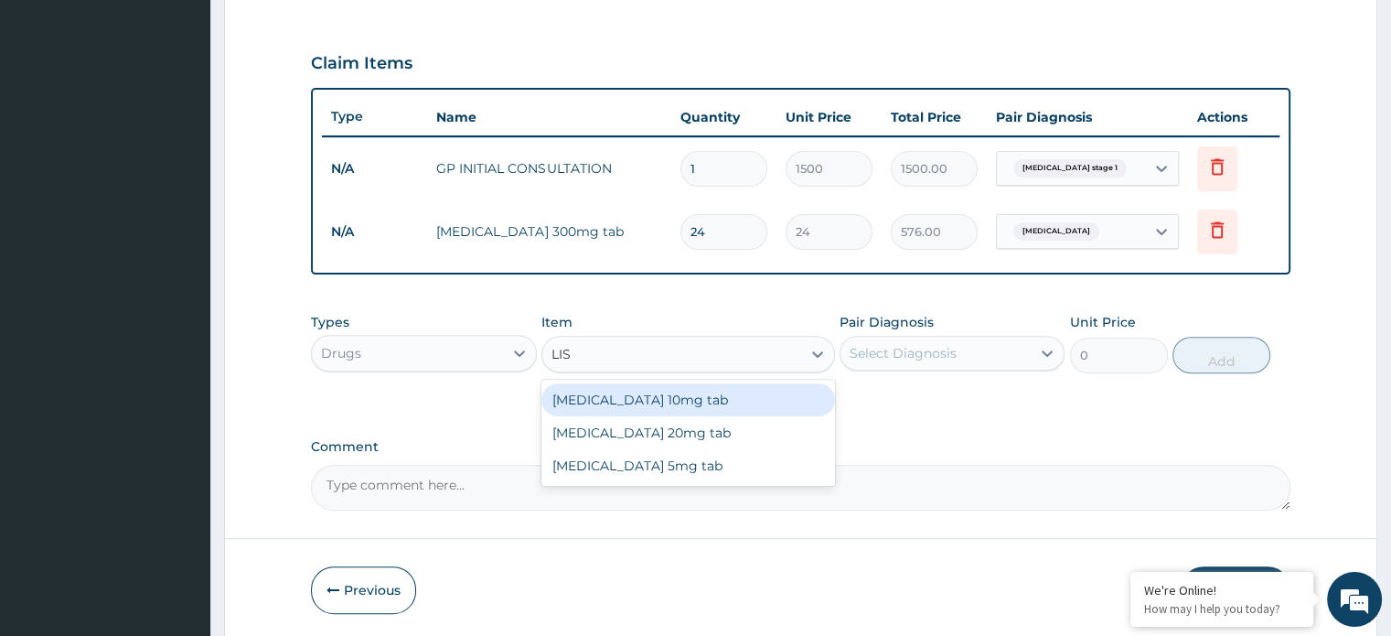
type input "[PERSON_NAME]"
click at [637, 391] on div "[MEDICAL_DATA] 10mg tab" at bounding box center [688, 399] width 294 height 33
type input "43.2"
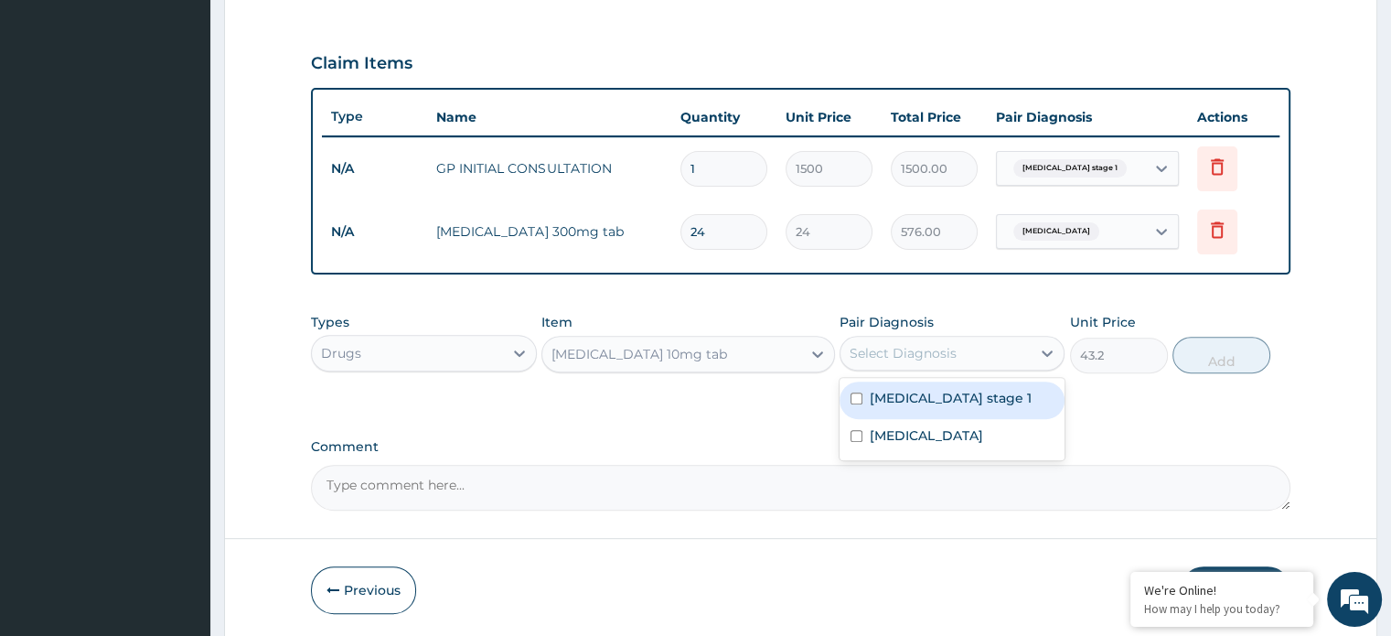
click at [903, 352] on div "Select Diagnosis" at bounding box center [903, 353] width 107 height 18
click at [894, 389] on label "[MEDICAL_DATA] stage 1" at bounding box center [951, 398] width 162 height 18
checkbox input "true"
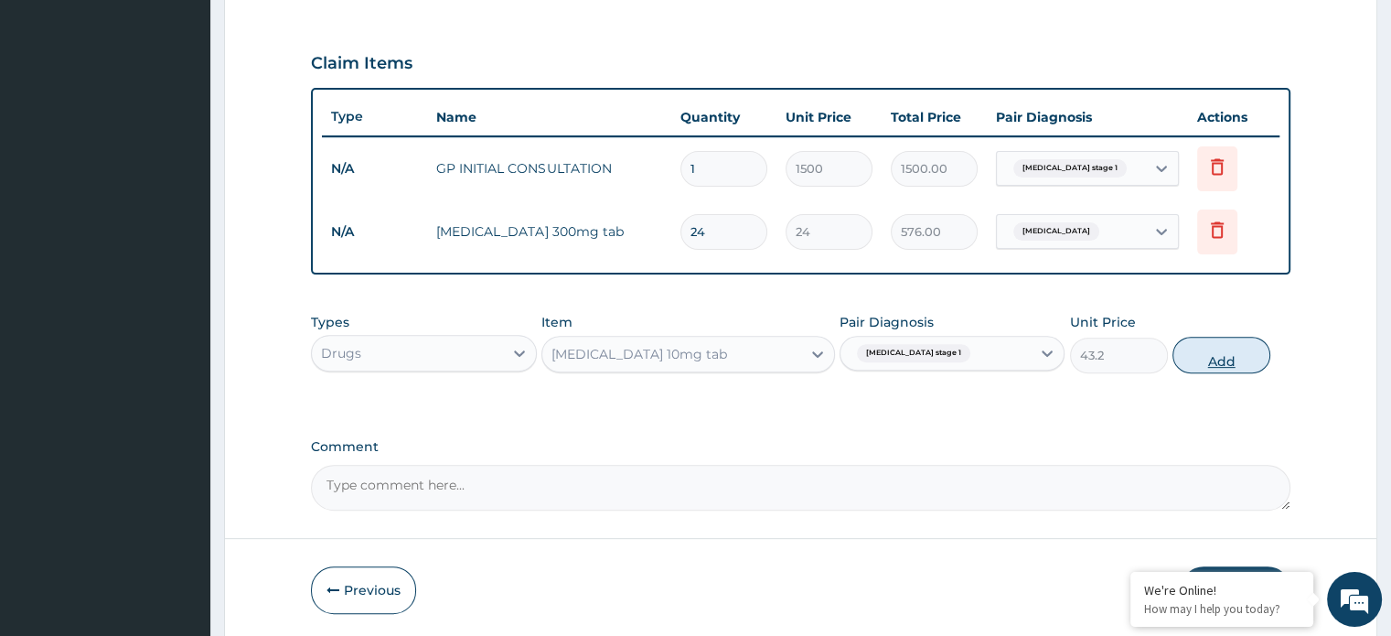
click at [1182, 351] on button "Add" at bounding box center [1221, 355] width 98 height 37
type input "0"
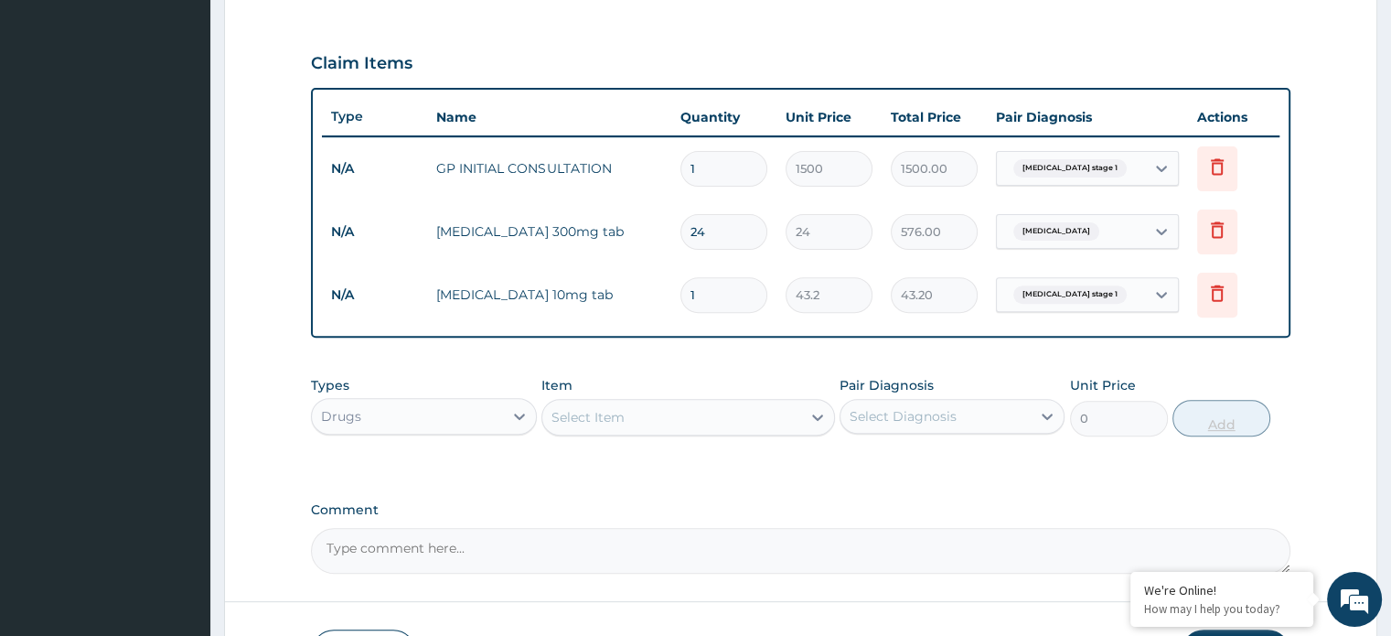
type input "0.00"
type input "2"
type input "86.40"
type input "20"
type input "864.00"
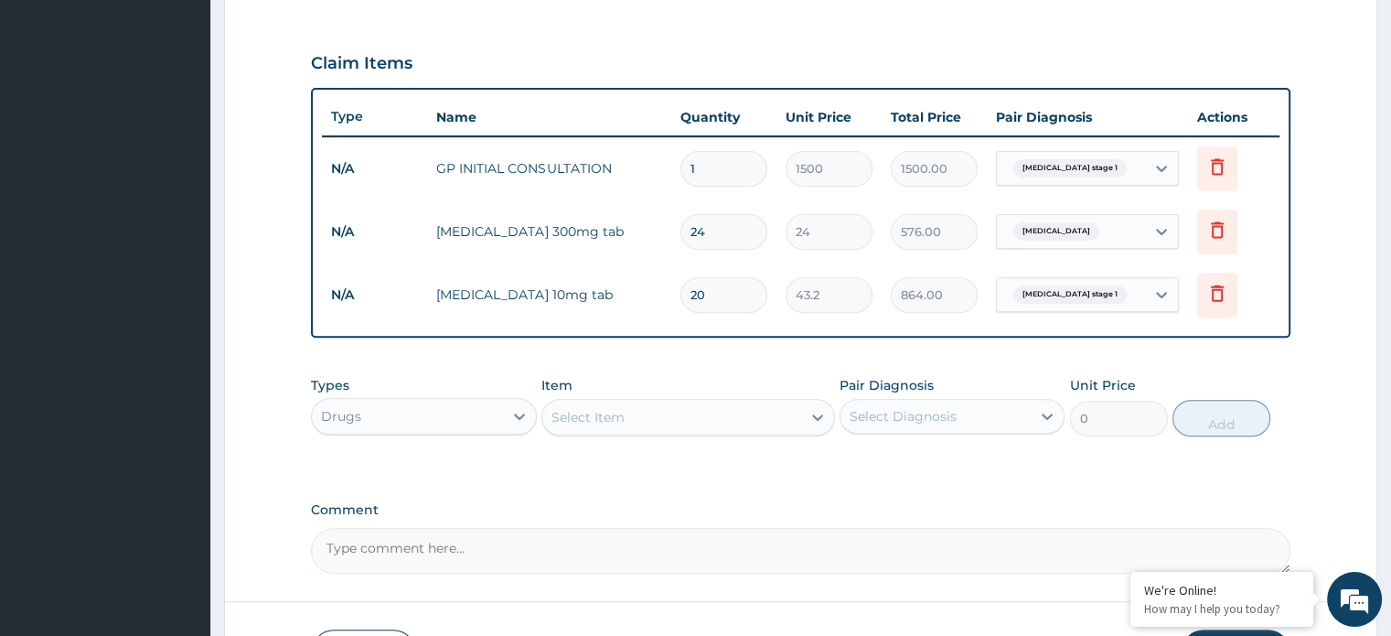
type input "20"
click at [769, 425] on div "Select Item" at bounding box center [671, 416] width 259 height 29
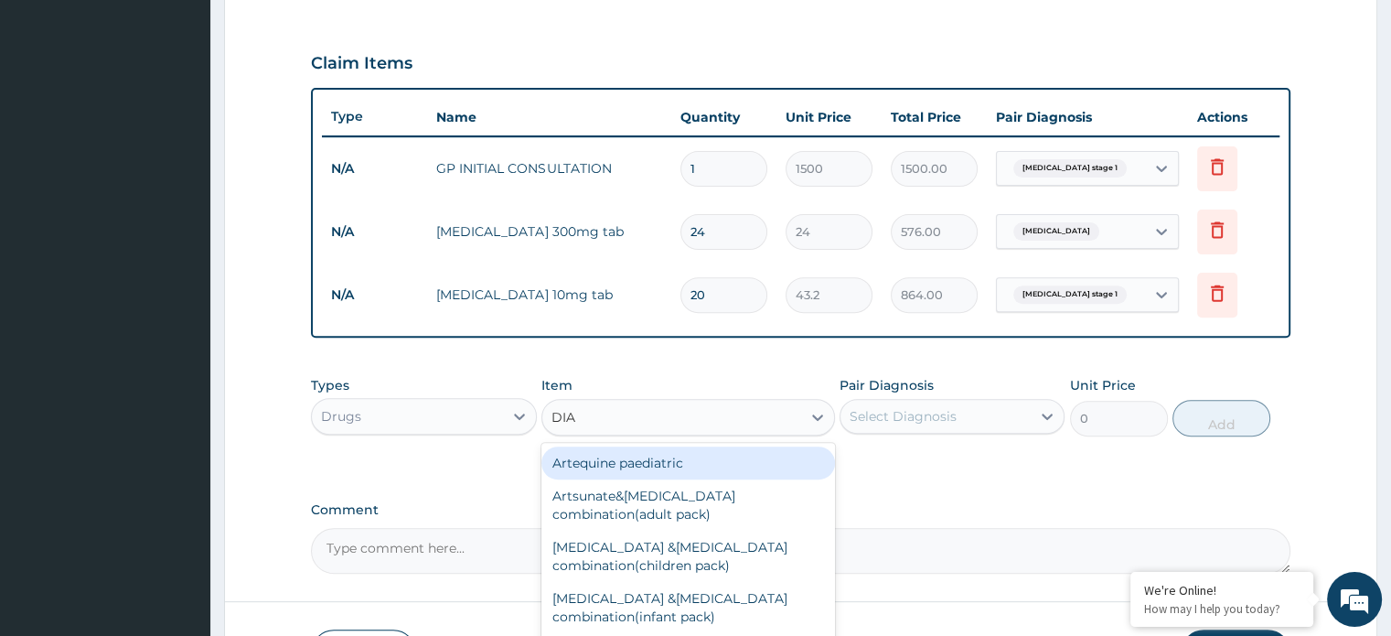
type input "[PERSON_NAME]"
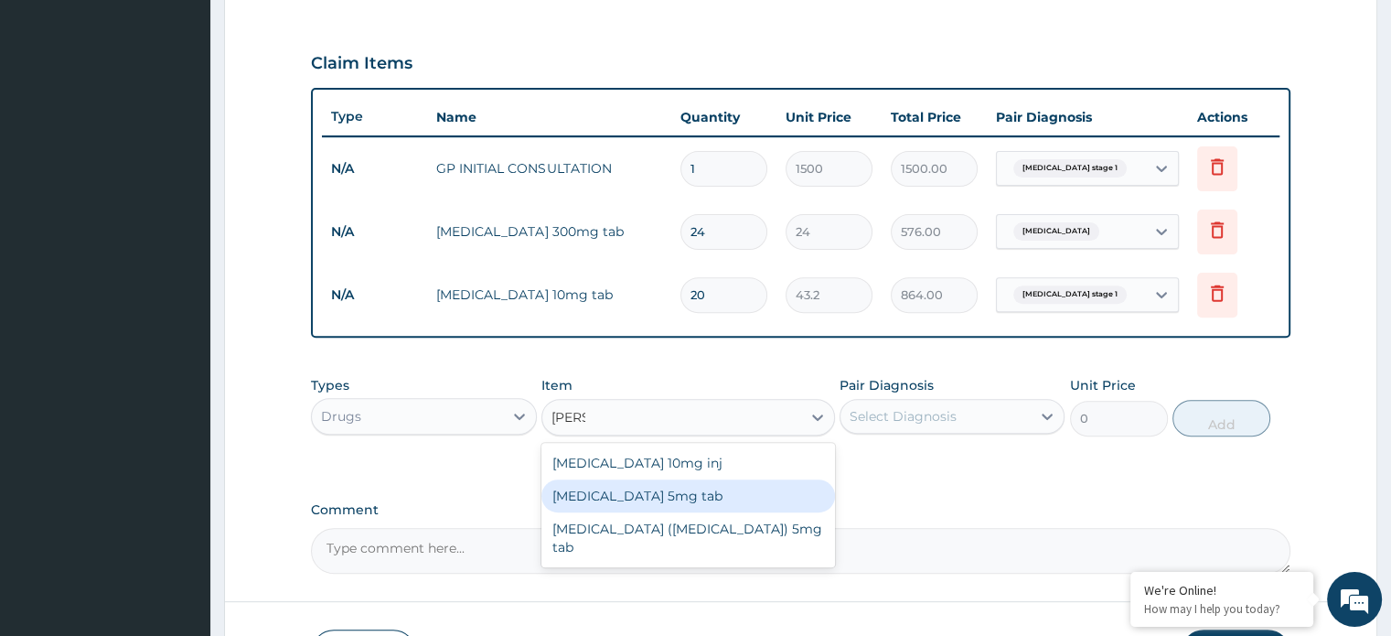
click at [708, 487] on div "[MEDICAL_DATA] 5mg tab" at bounding box center [688, 495] width 294 height 33
type input "43.2"
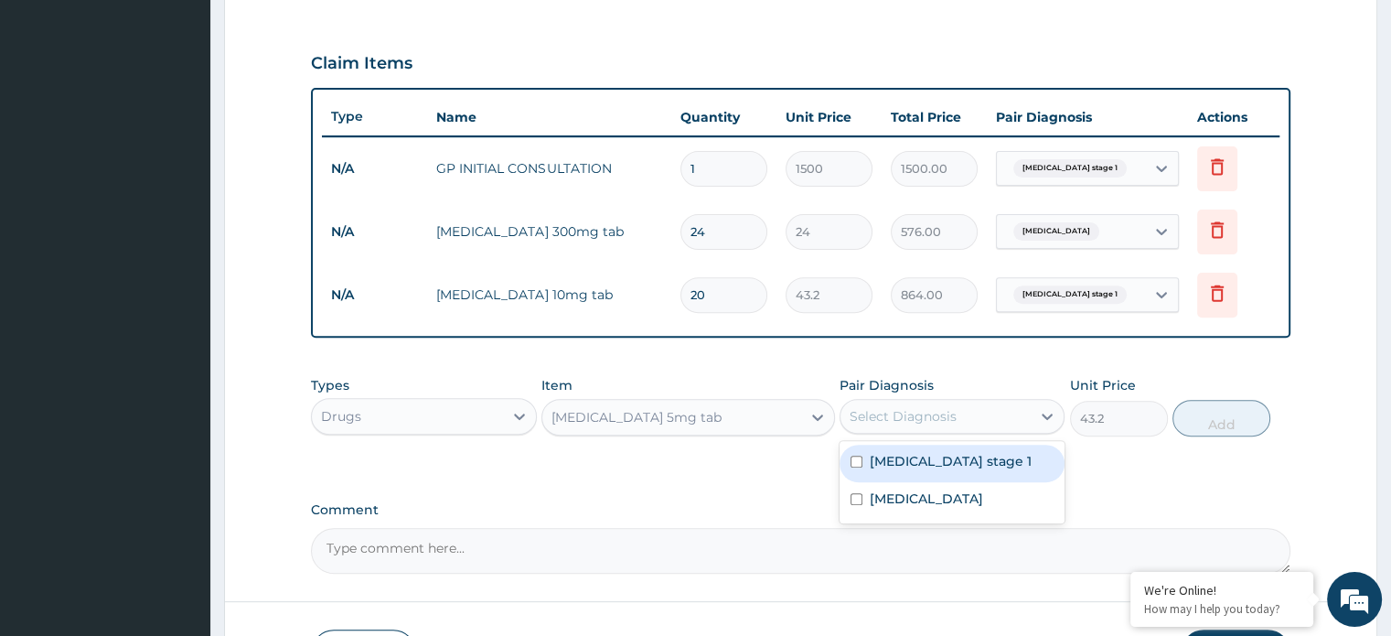
click at [889, 423] on div "Select Diagnosis" at bounding box center [935, 415] width 190 height 29
click at [1003, 452] on label "[MEDICAL_DATA] stage 1" at bounding box center [951, 461] width 162 height 18
checkbox input "true"
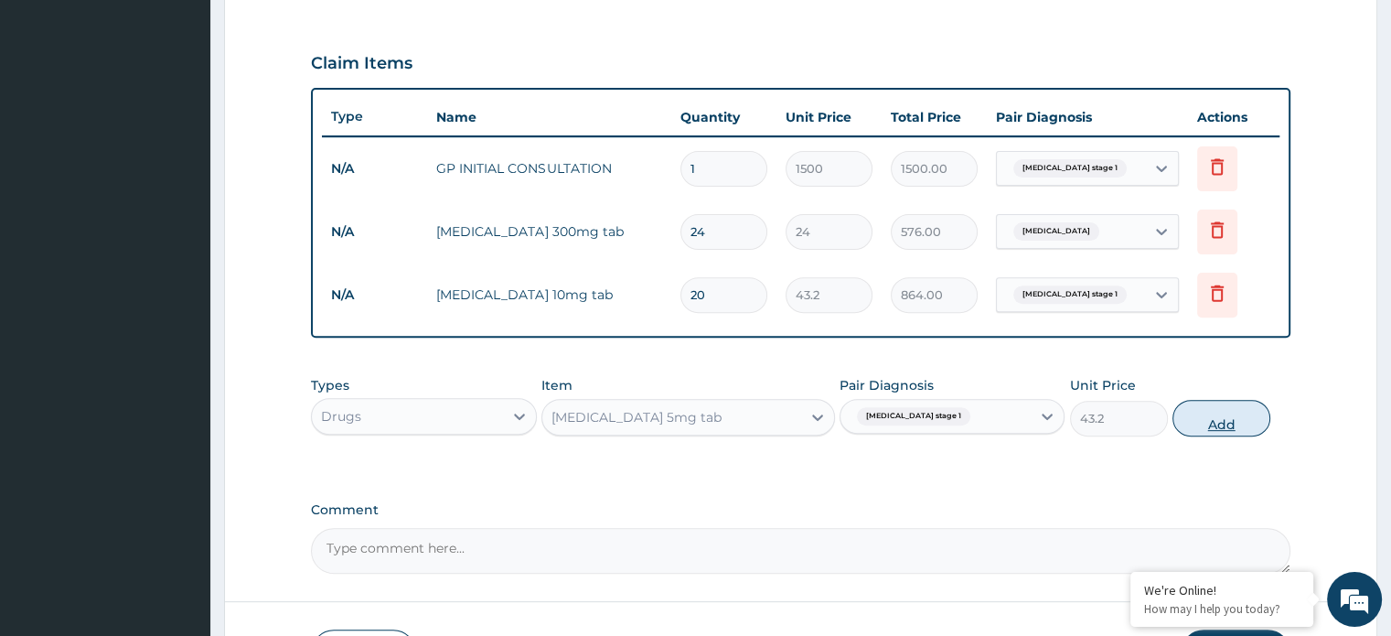
click at [1208, 411] on button "Add" at bounding box center [1221, 418] width 98 height 37
type input "0"
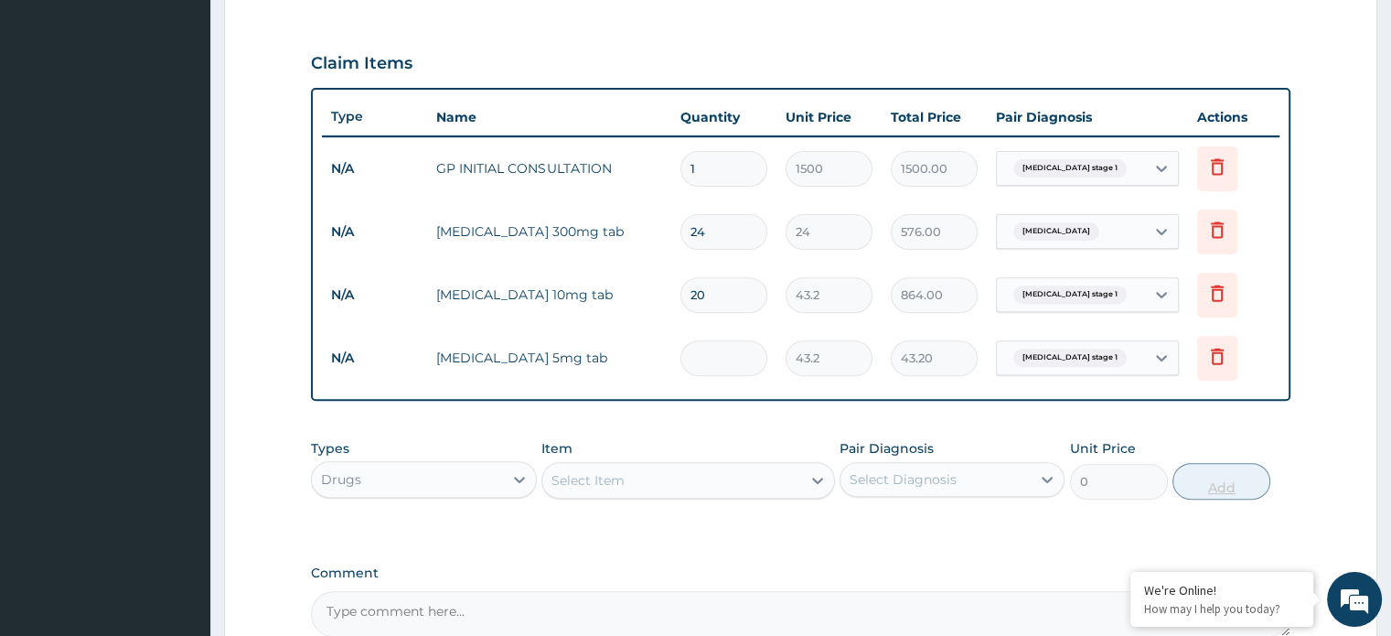
type input "0.00"
type input "5"
type input "216.00"
type input "5"
click at [680, 474] on div "Select Item" at bounding box center [671, 480] width 259 height 29
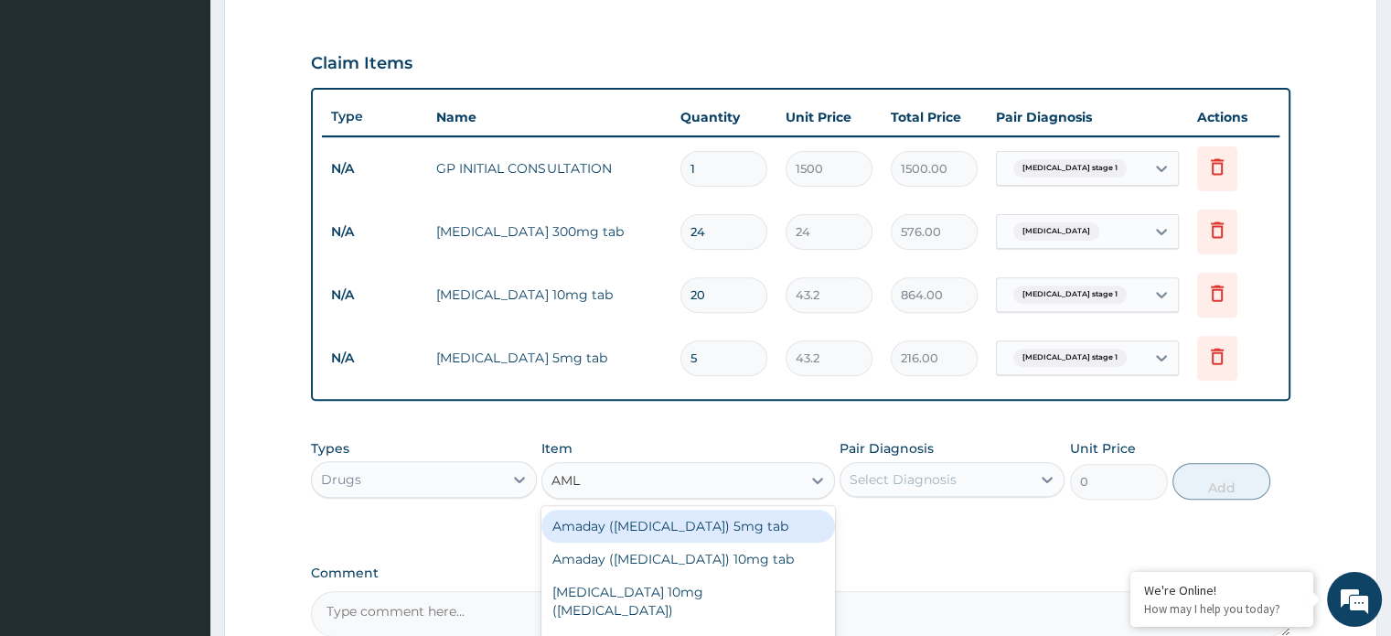
type input "AMLO"
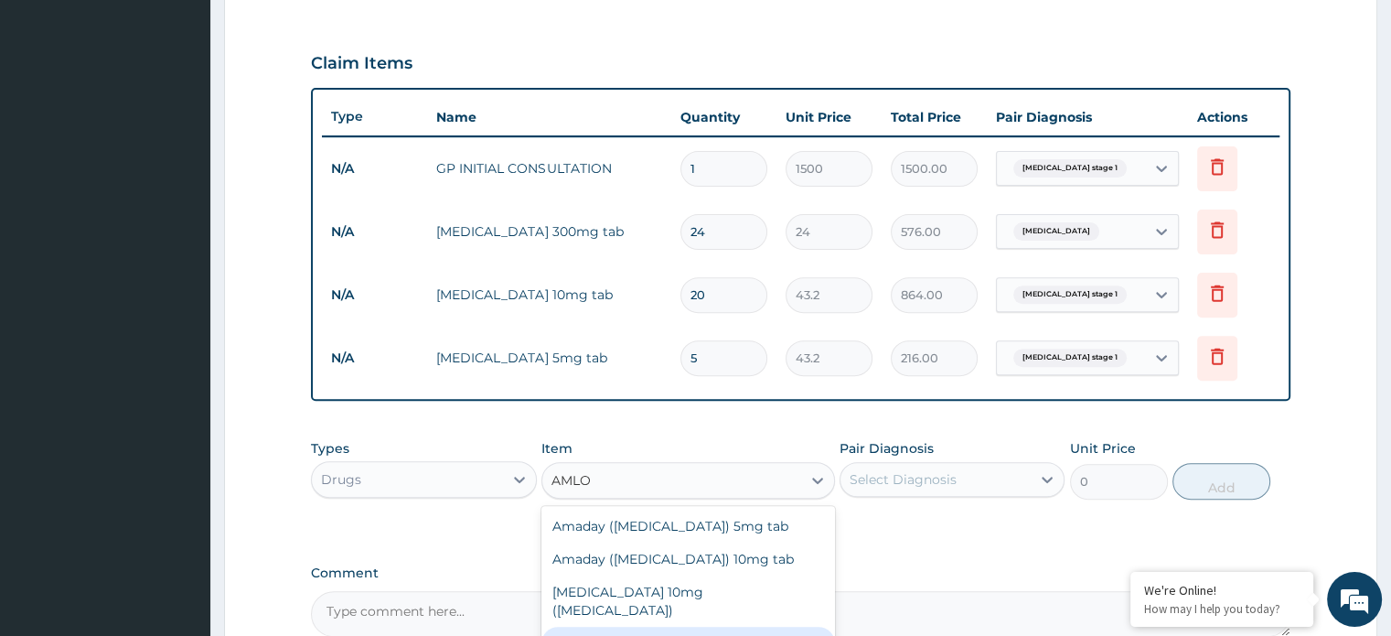
click at [678, 626] on div "[MEDICAL_DATA] 10mg (other brands)" at bounding box center [688, 642] width 294 height 33
type input "56"
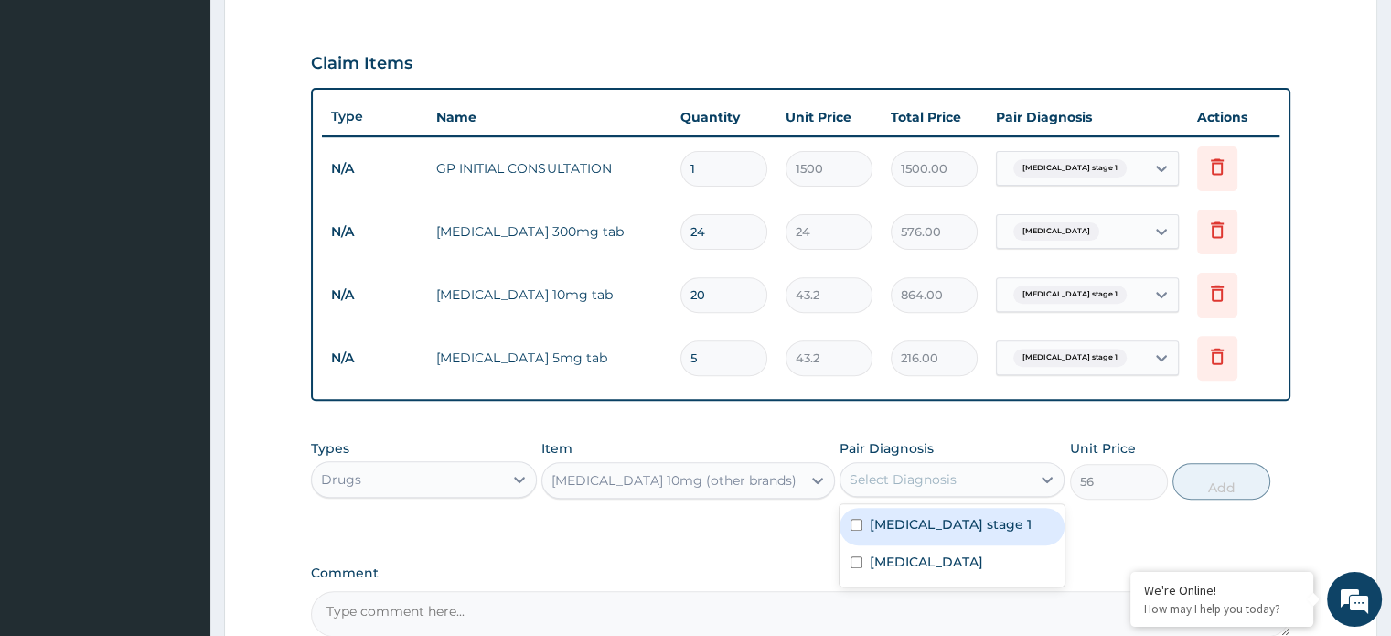
click at [948, 474] on div "Select Diagnosis" at bounding box center [903, 479] width 107 height 18
click at [949, 515] on label "[MEDICAL_DATA] stage 1" at bounding box center [951, 524] width 162 height 18
checkbox input "true"
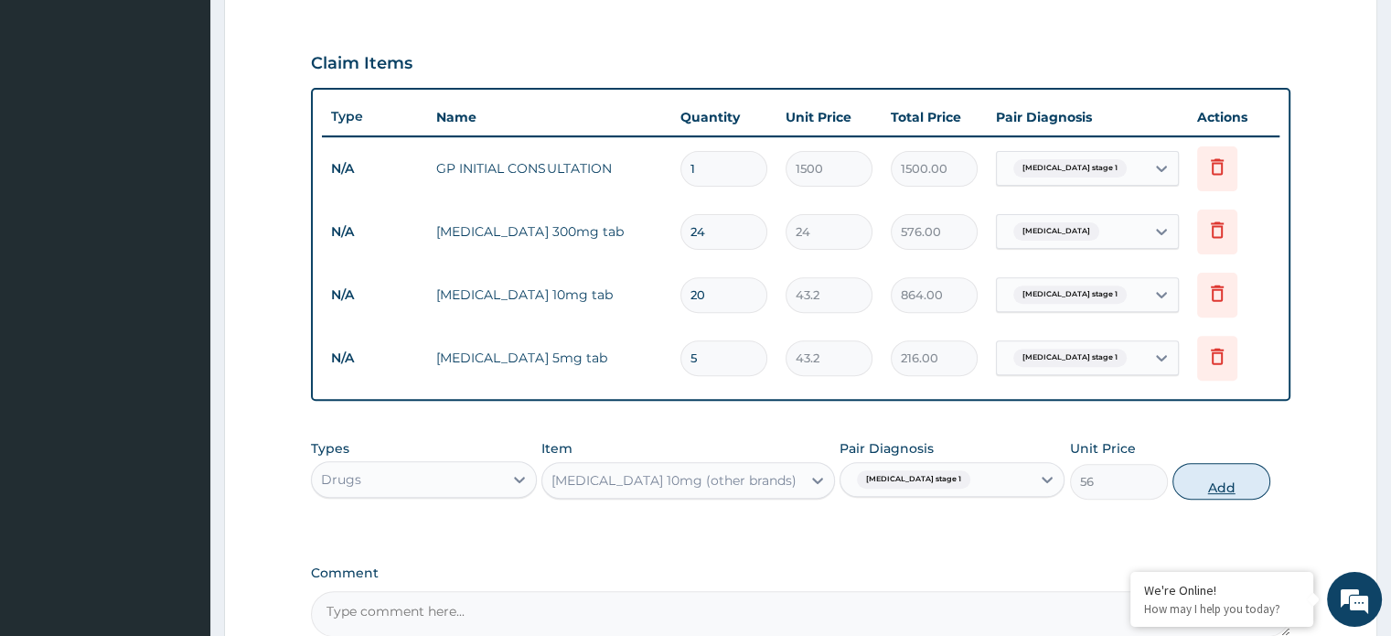
click at [1198, 481] on button "Add" at bounding box center [1221, 481] width 98 height 37
type input "0"
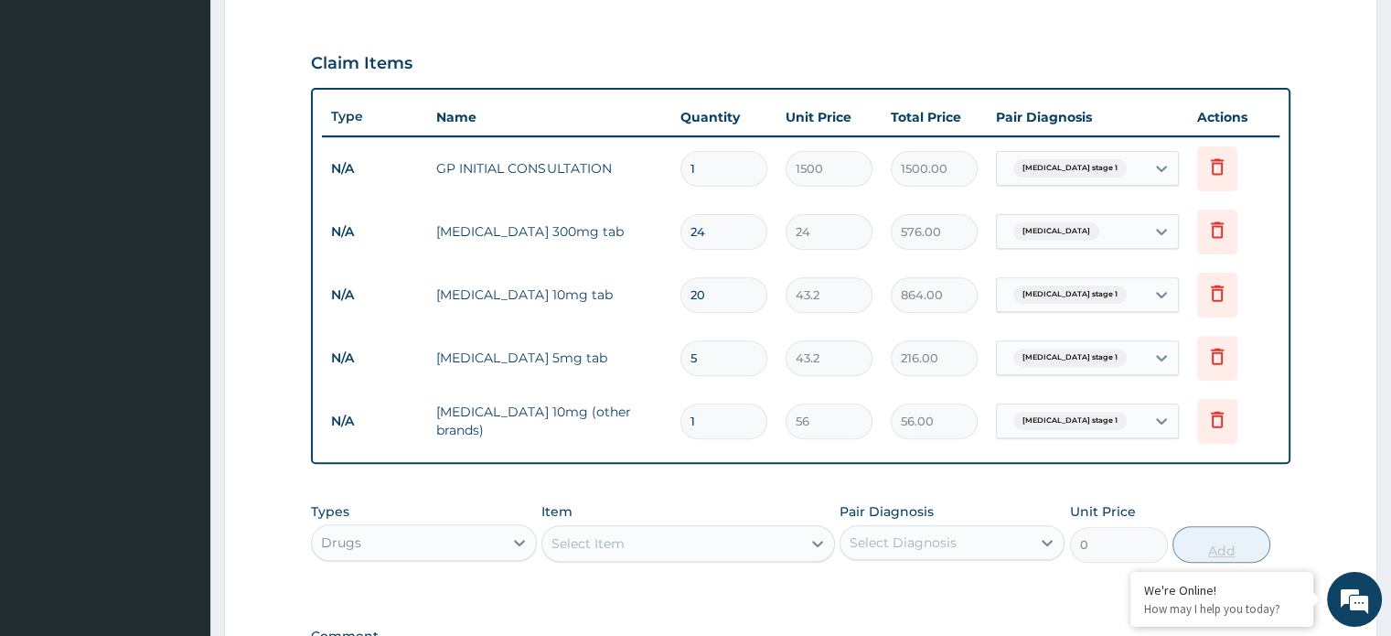
type input "0.00"
type input "3"
type input "168.00"
type input "30"
type input "1680.00"
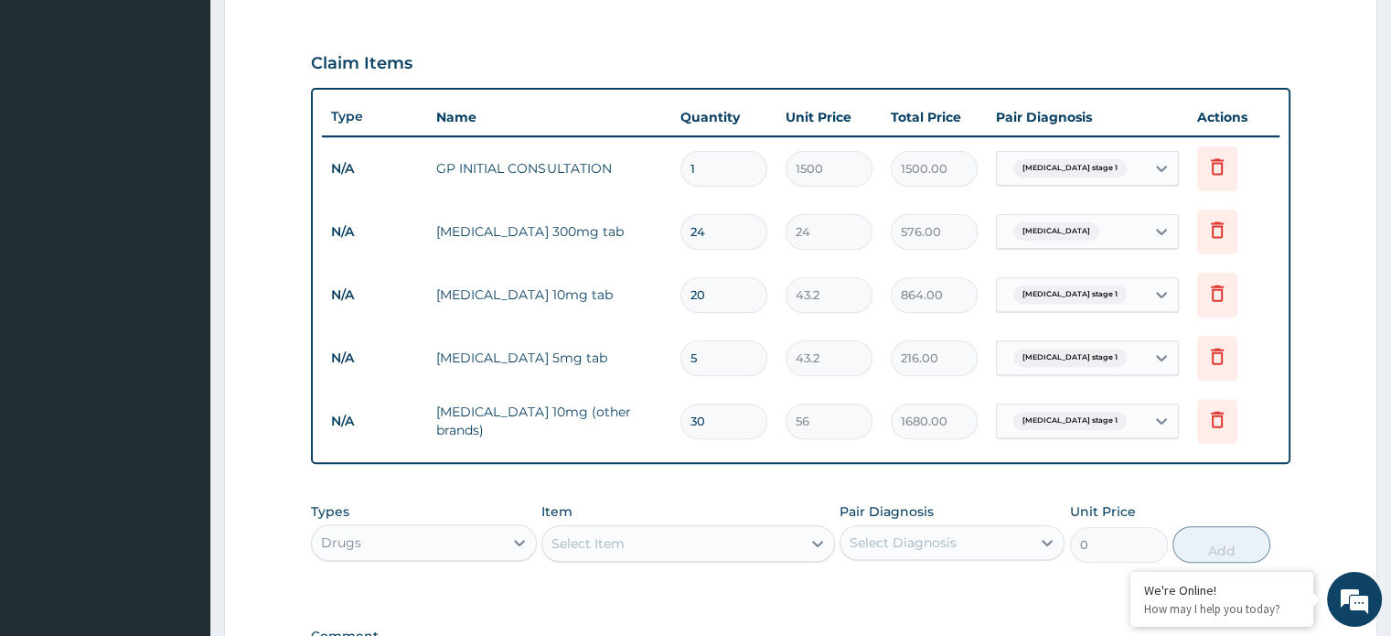
scroll to position [845, 0]
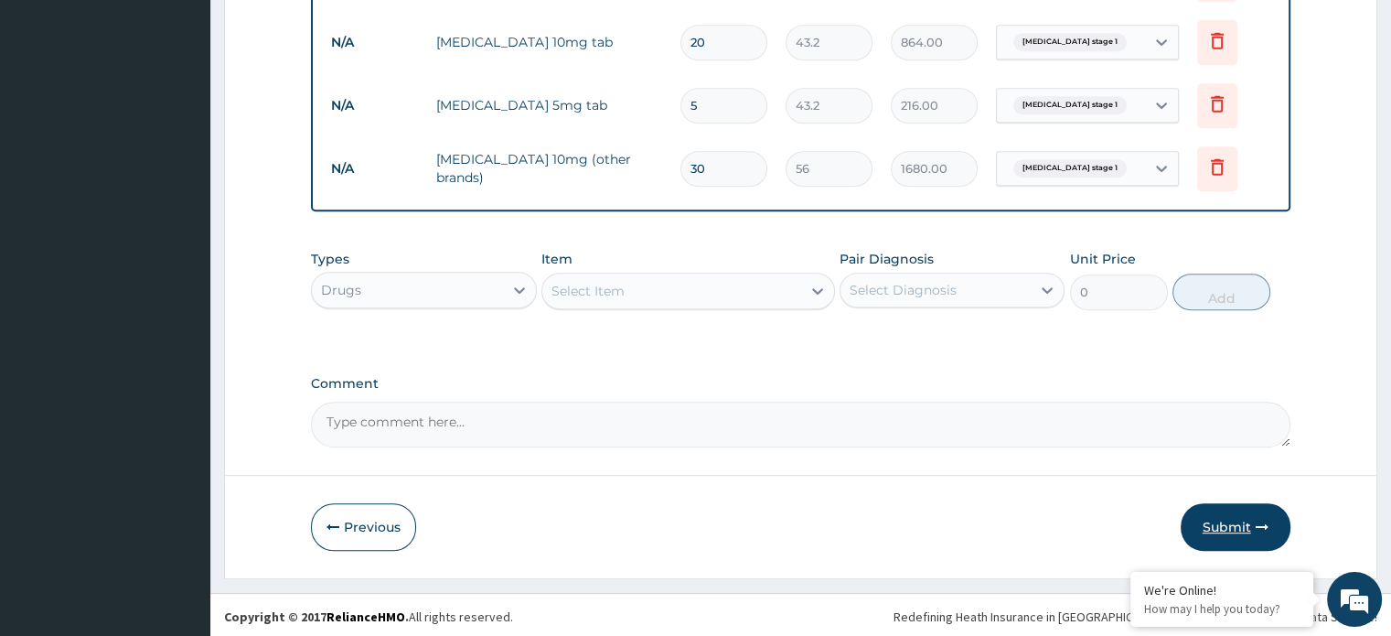
type input "30"
click at [1227, 526] on button "Submit" at bounding box center [1236, 527] width 110 height 48
